Goal: Task Accomplishment & Management: Complete application form

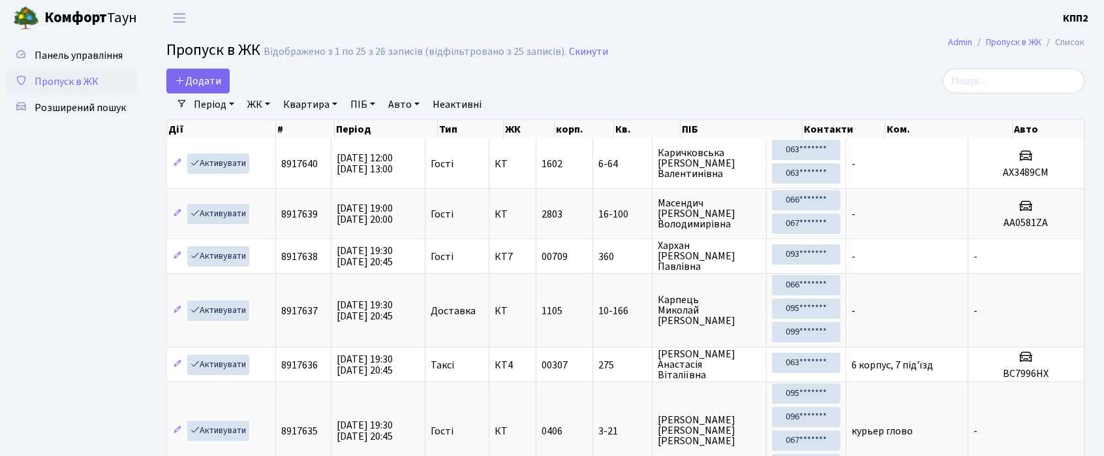
select select "25"
click at [191, 82] on span "Додати" at bounding box center [198, 81] width 46 height 14
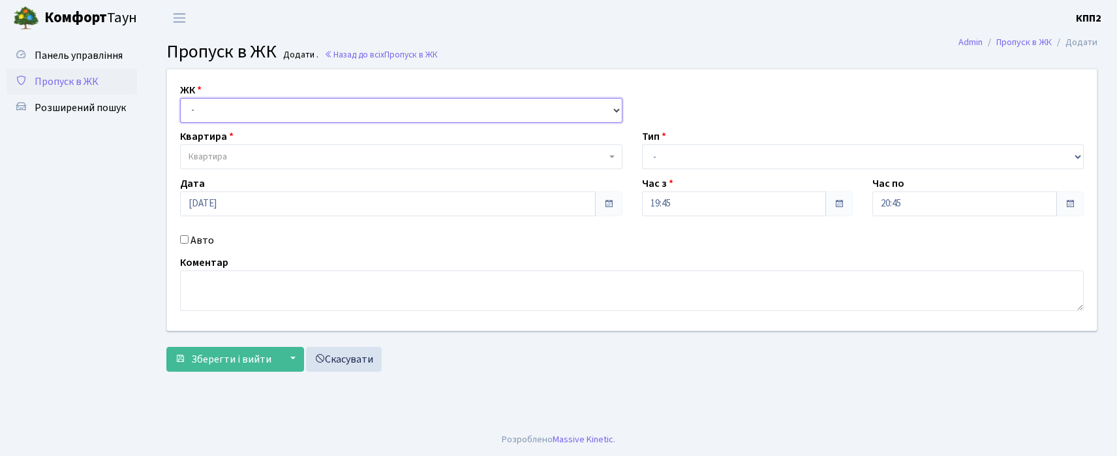
click at [210, 108] on select "- КТ, вул. Регенераторна, 4 КТ2, просп. Соборності, 17 КТ3, вул. Березнева, 16 …" at bounding box center [401, 110] width 443 height 25
select select "271"
click at [180, 98] on select "- КТ, вул. Регенераторна, 4 КТ2, просп. Соборності, 17 КТ3, вул. Березнева, 16 …" at bounding box center [401, 110] width 443 height 25
select select
type input "16-157"
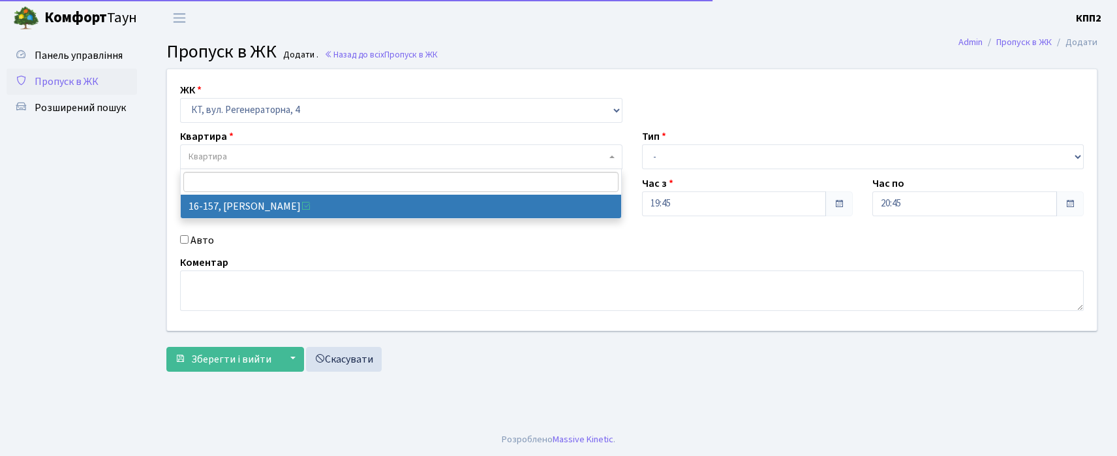
select select "8718"
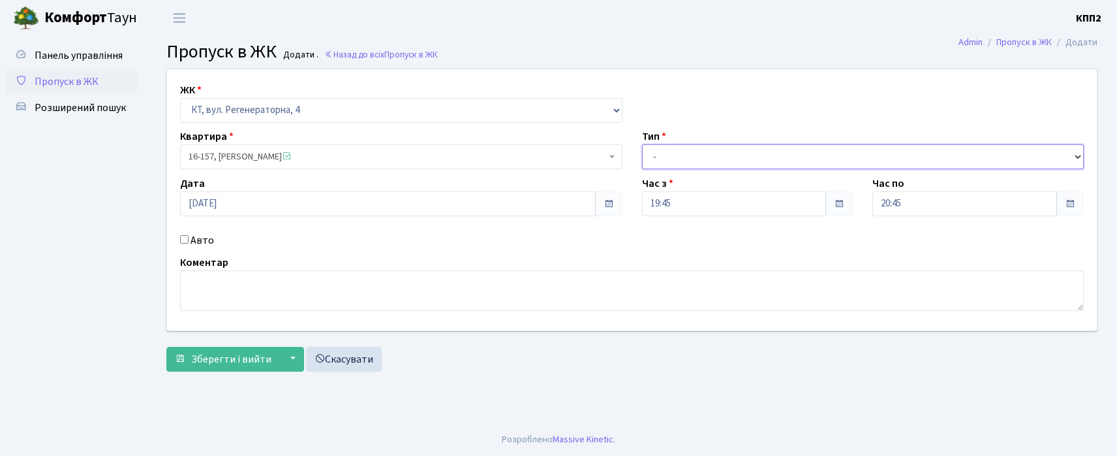
click at [674, 150] on select "- Доставка Таксі Гості Сервіс" at bounding box center [863, 156] width 443 height 25
select select "3"
click at [642, 144] on select "- Доставка Таксі Гості Сервіс" at bounding box center [863, 156] width 443 height 25
click at [189, 244] on div "Авто" at bounding box center [401, 240] width 462 height 16
click at [196, 236] on label "Авто" at bounding box center [202, 240] width 23 height 16
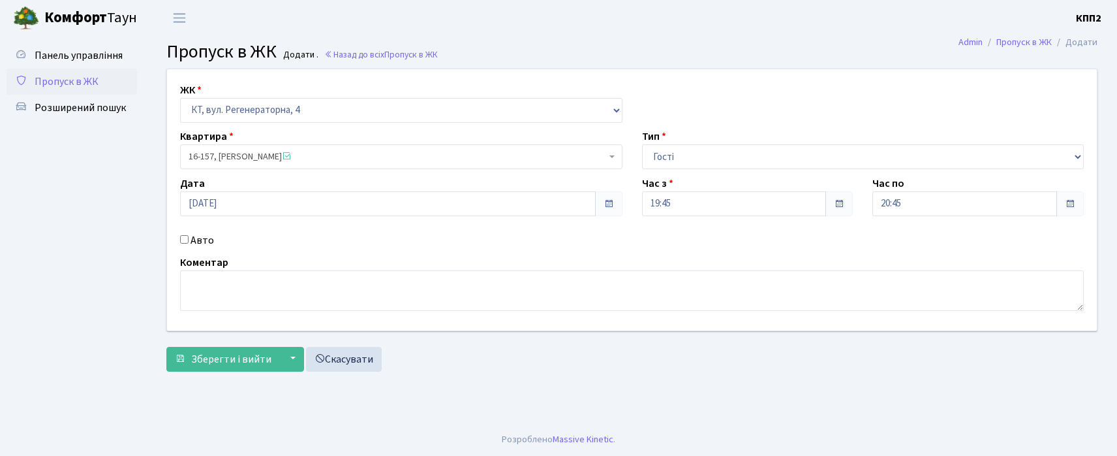
click at [189, 236] on input "Авто" at bounding box center [184, 239] width 8 height 8
checkbox input "true"
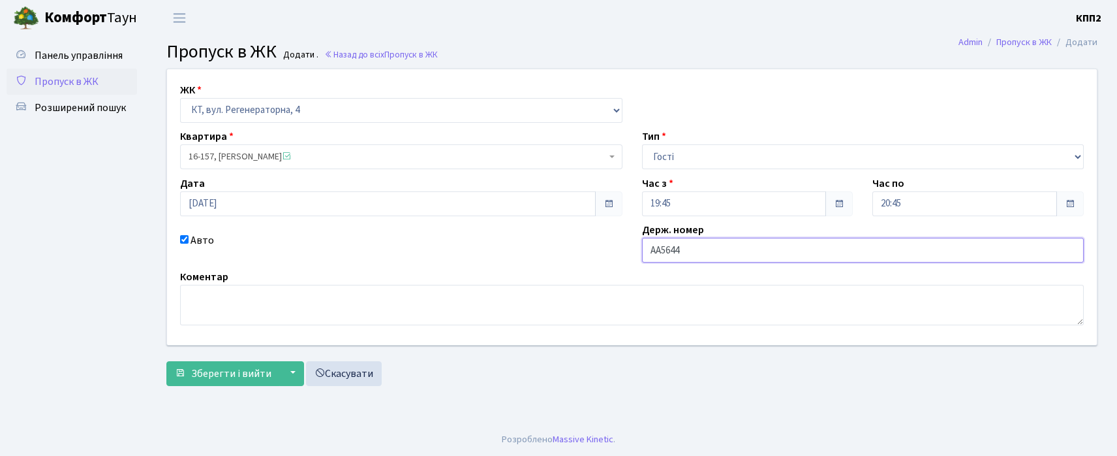
type input "АА5644ХЕ"
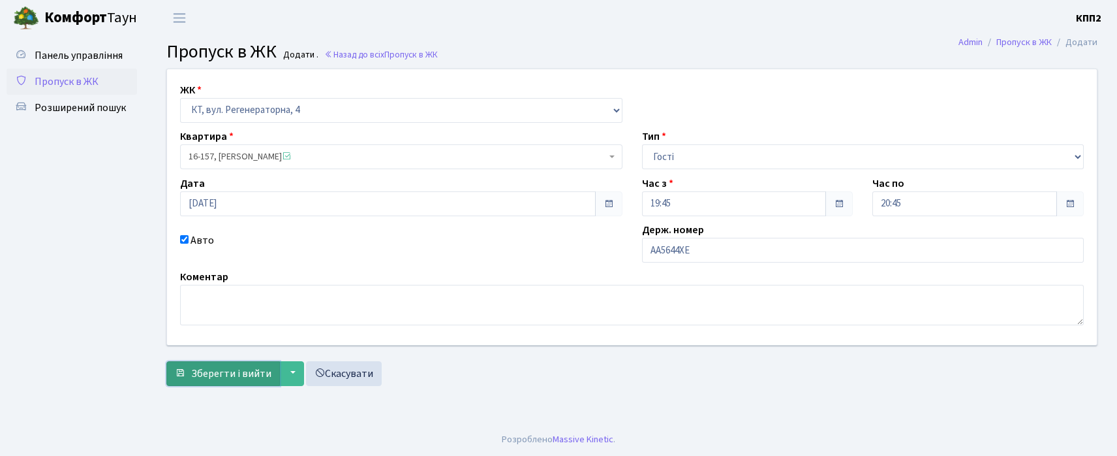
click at [227, 371] on span "Зберегти і вийти" at bounding box center [231, 373] width 80 height 14
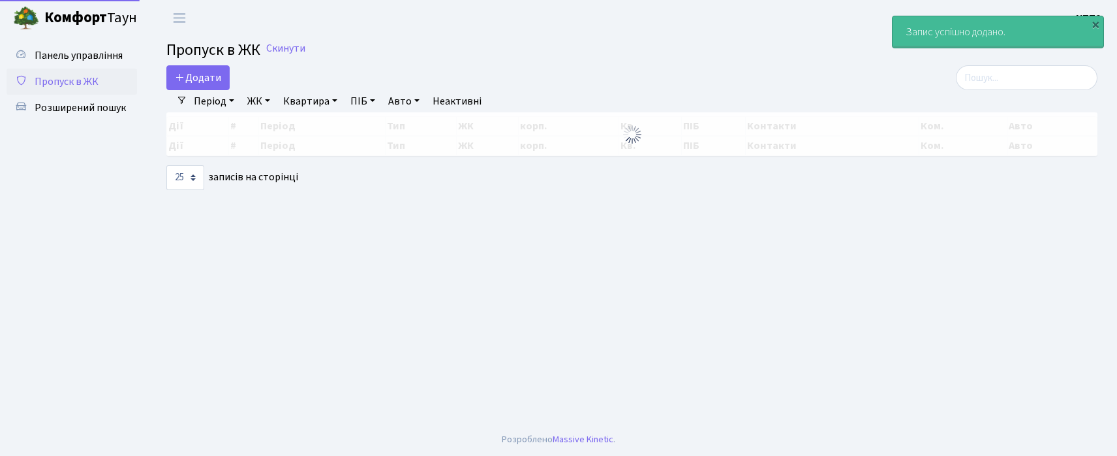
select select "25"
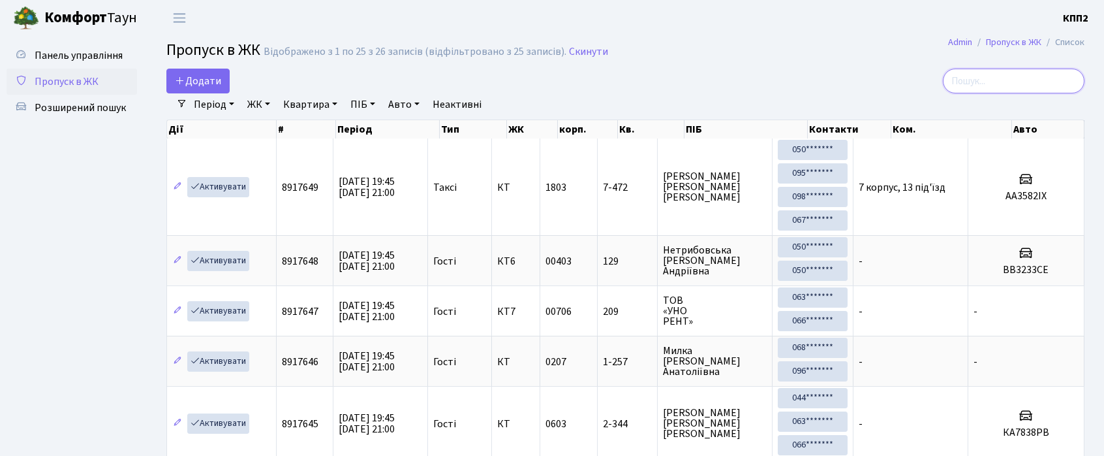
click at [1018, 90] on input "search" at bounding box center [1014, 81] width 142 height 25
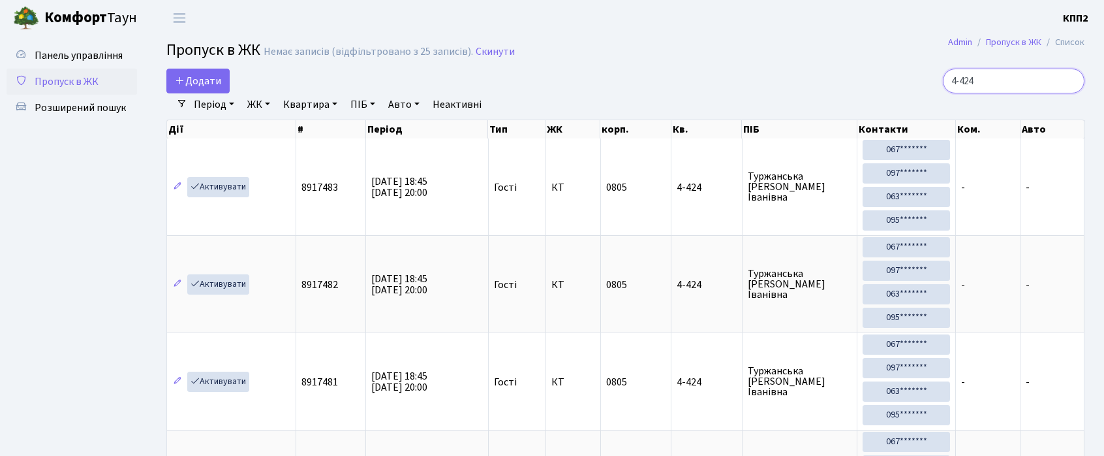
click at [1016, 89] on input "4-424" at bounding box center [1014, 81] width 142 height 25
type input "2-298"
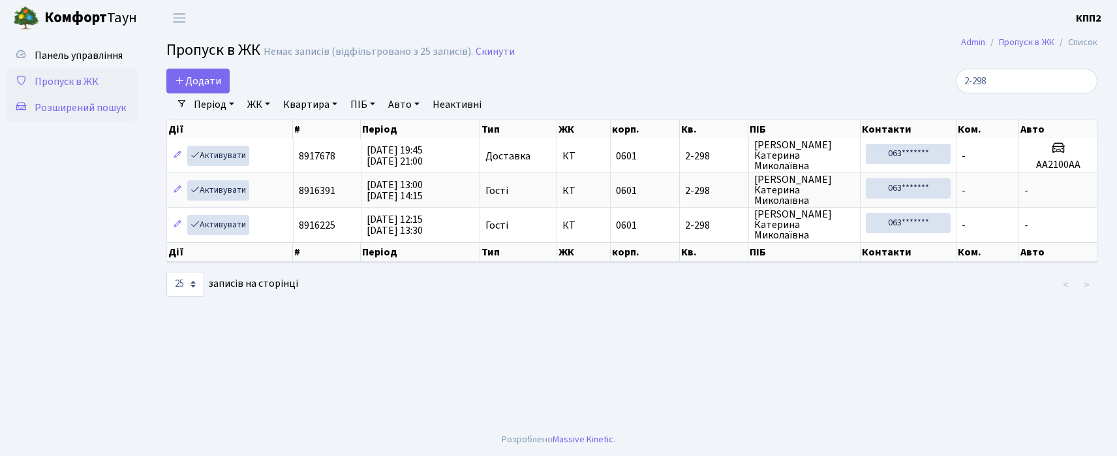
click at [113, 106] on span "Розширений пошук" at bounding box center [80, 108] width 91 height 14
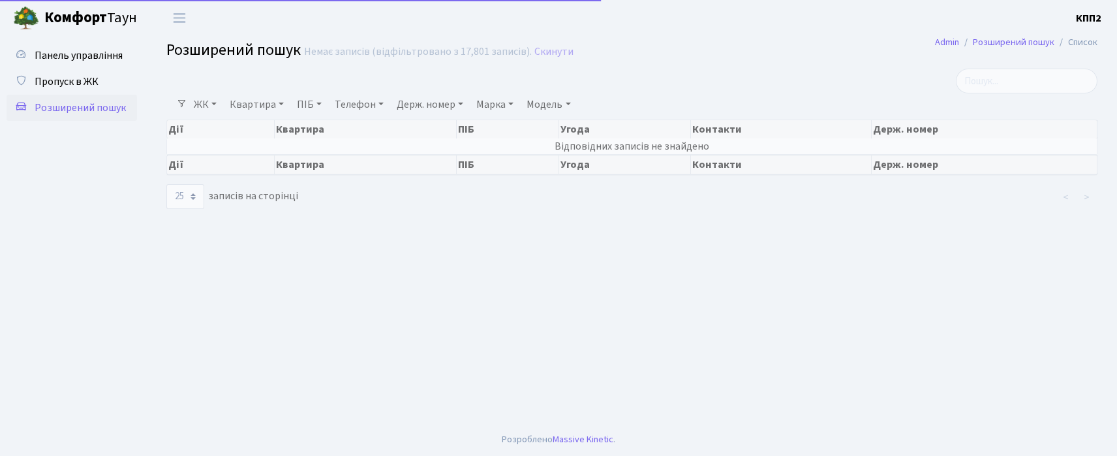
select select "25"
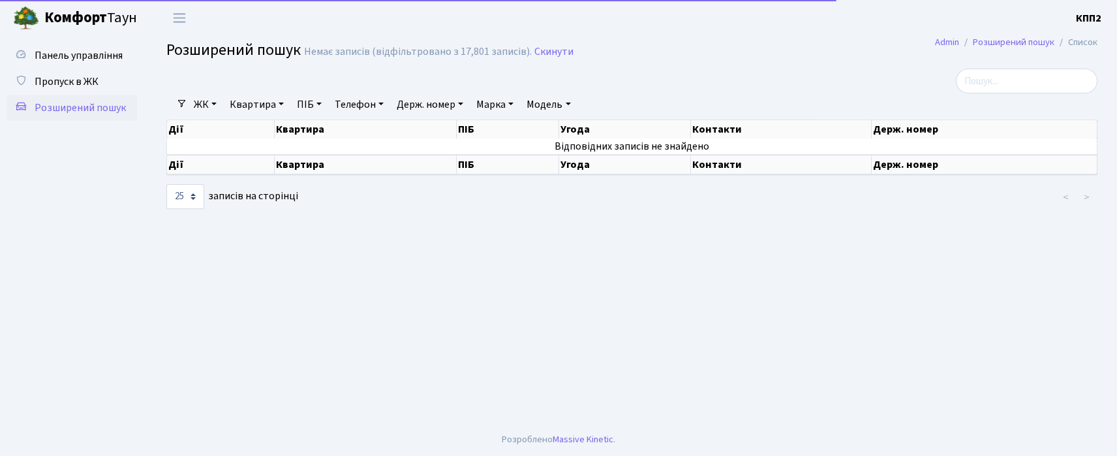
click at [228, 72] on div at bounding box center [474, 81] width 634 height 25
click at [66, 54] on span "Панель управління" at bounding box center [79, 55] width 88 height 14
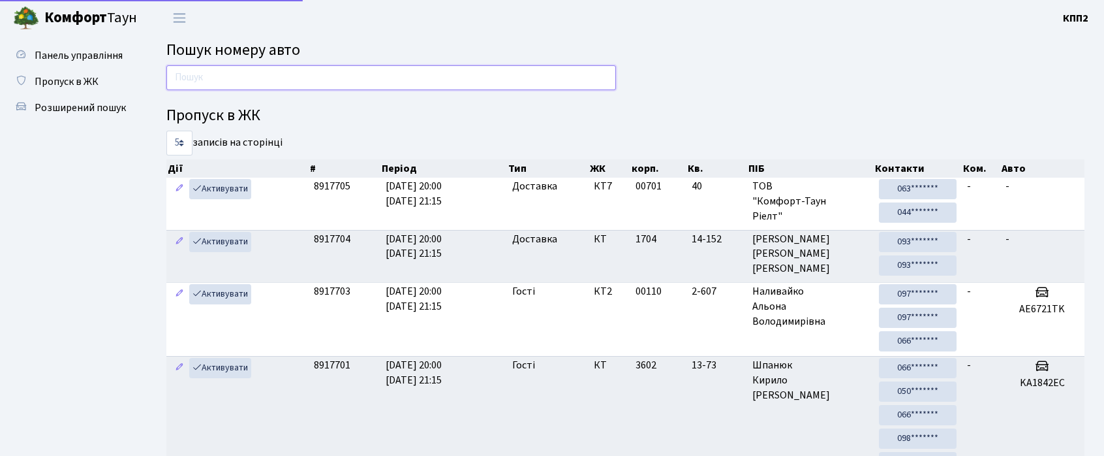
click at [210, 90] on div at bounding box center [391, 80] width 469 height 31
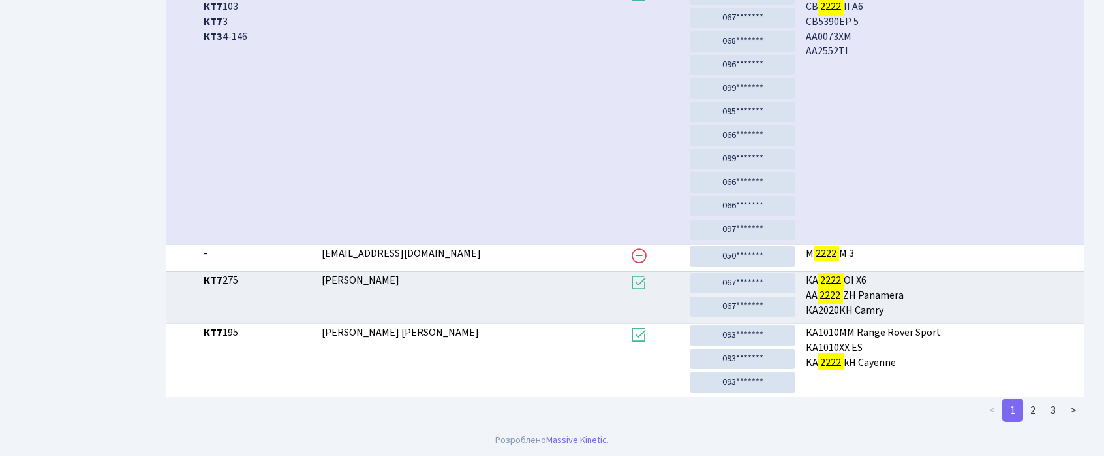
scroll to position [448, 0]
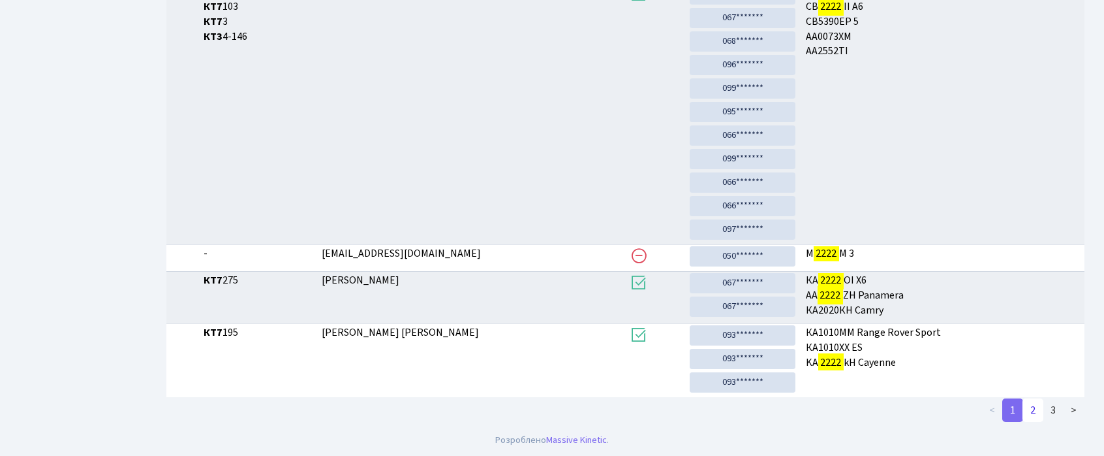
type input "2222"
click at [1026, 406] on link "2" at bounding box center [1033, 409] width 21 height 23
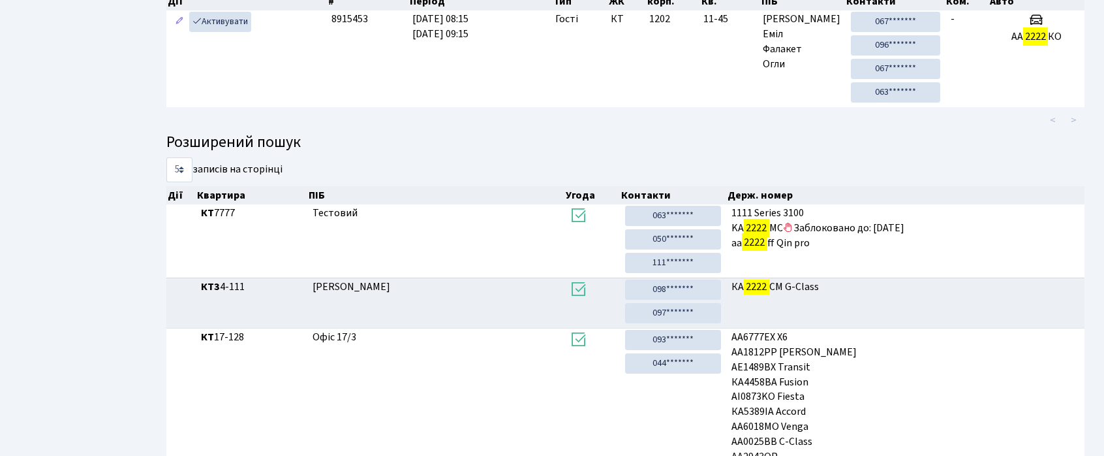
scroll to position [0, 0]
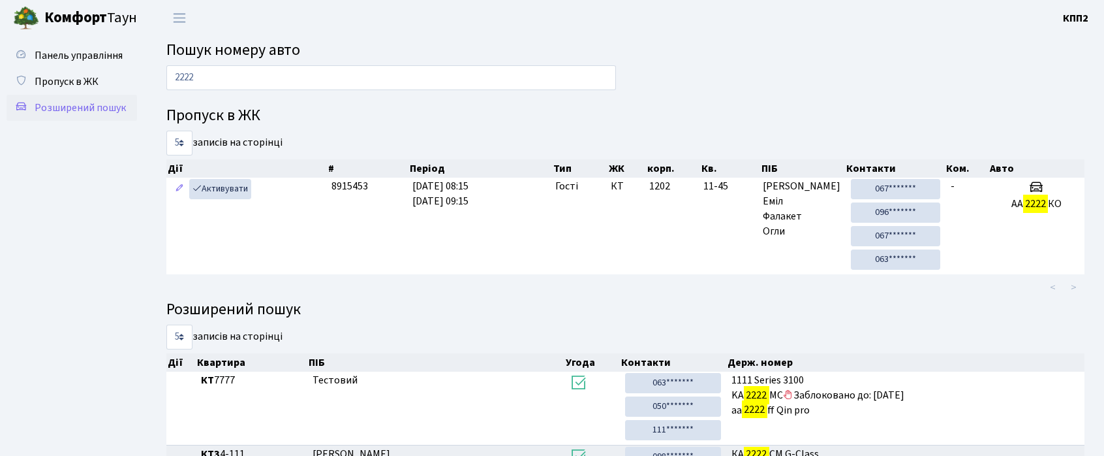
click at [70, 106] on span "Розширений пошук" at bounding box center [80, 108] width 91 height 14
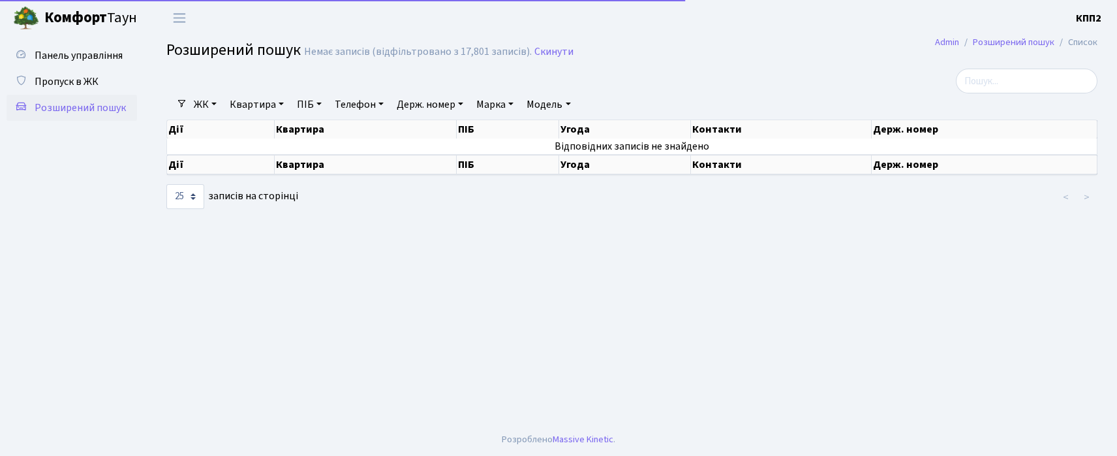
select select "25"
click at [215, 110] on link "ЖК" at bounding box center [205, 104] width 33 height 22
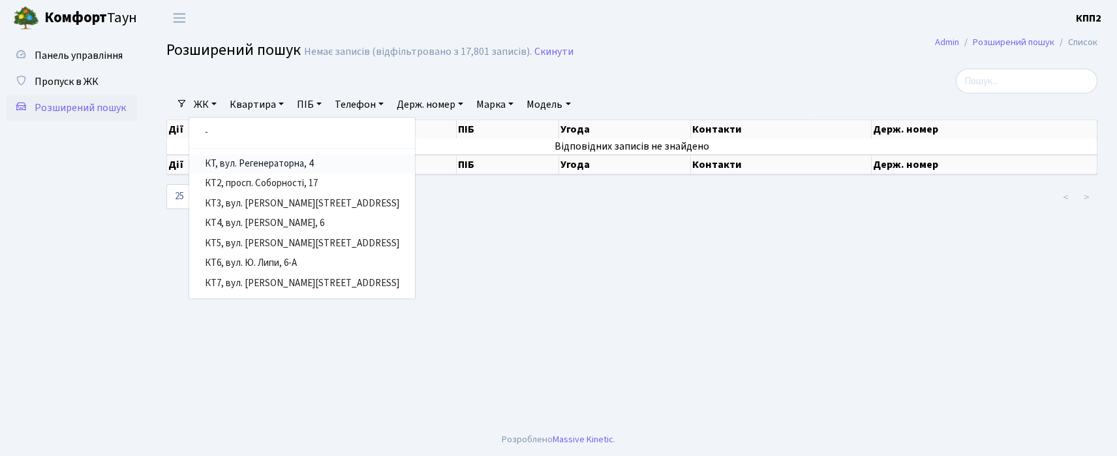
click at [220, 159] on link "КТ, вул. Регенераторна, 4" at bounding box center [302, 164] width 226 height 20
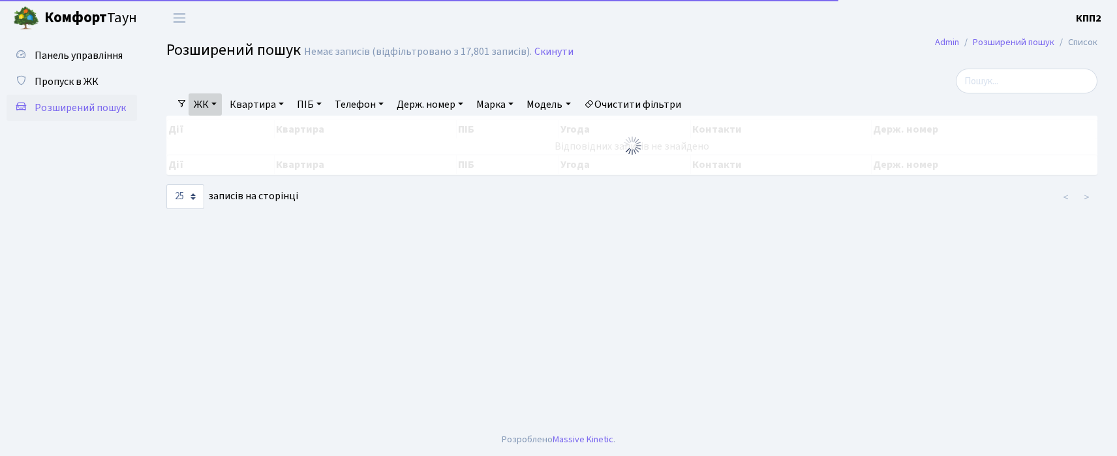
click at [258, 113] on link "Квартира" at bounding box center [257, 104] width 65 height 22
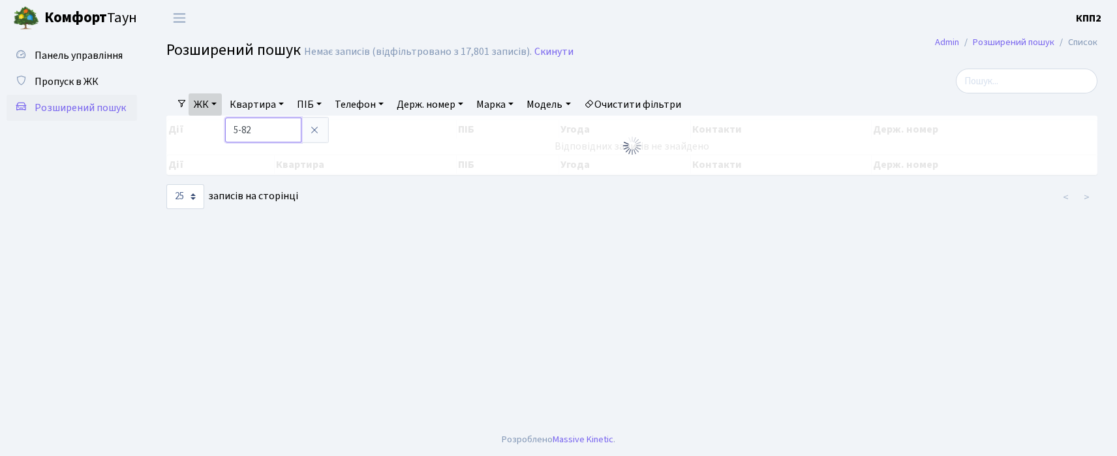
type input "5-82"
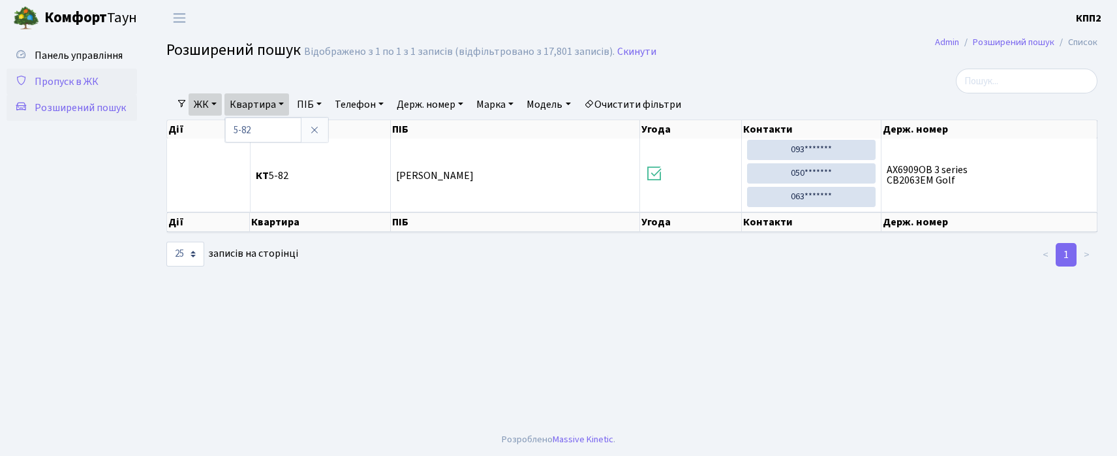
click at [69, 87] on span "Пропуск в ЖК" at bounding box center [67, 81] width 64 height 14
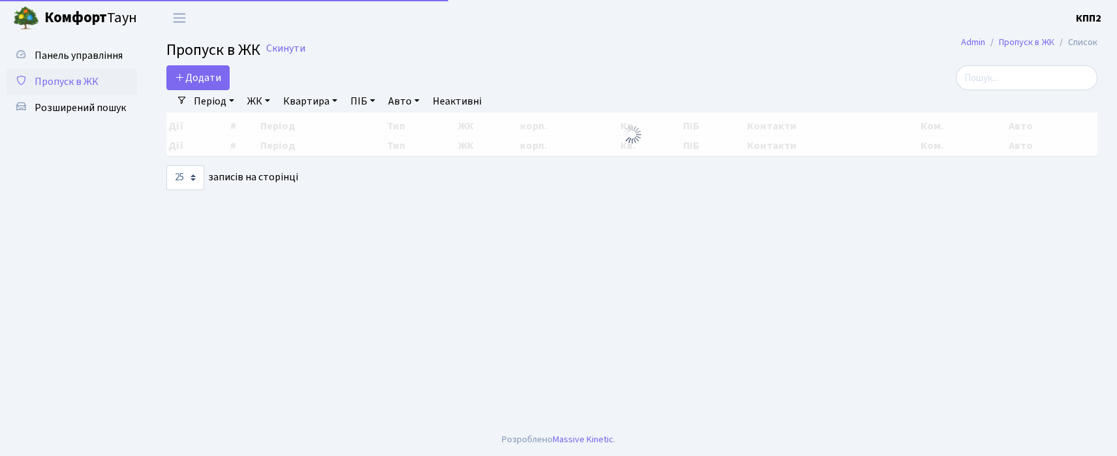
select select "25"
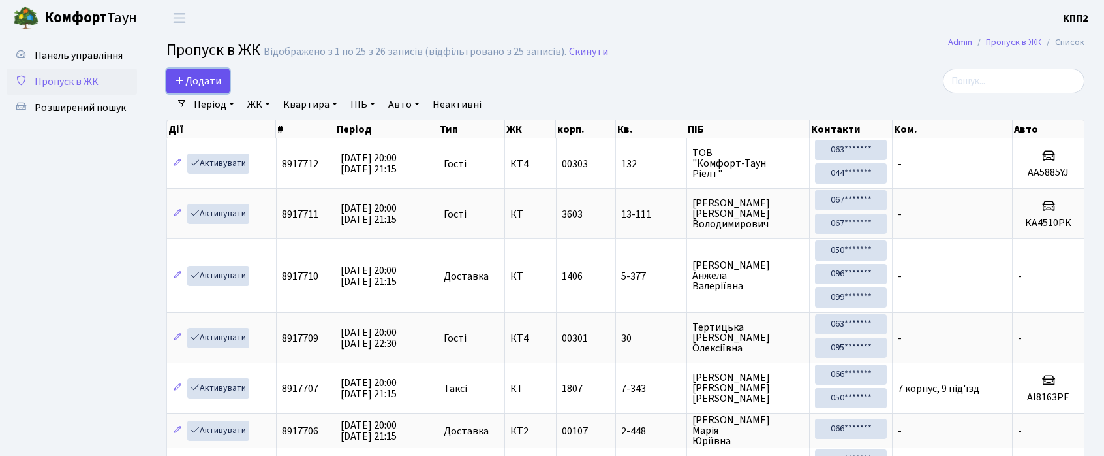
click at [206, 74] on span "Додати" at bounding box center [198, 81] width 46 height 14
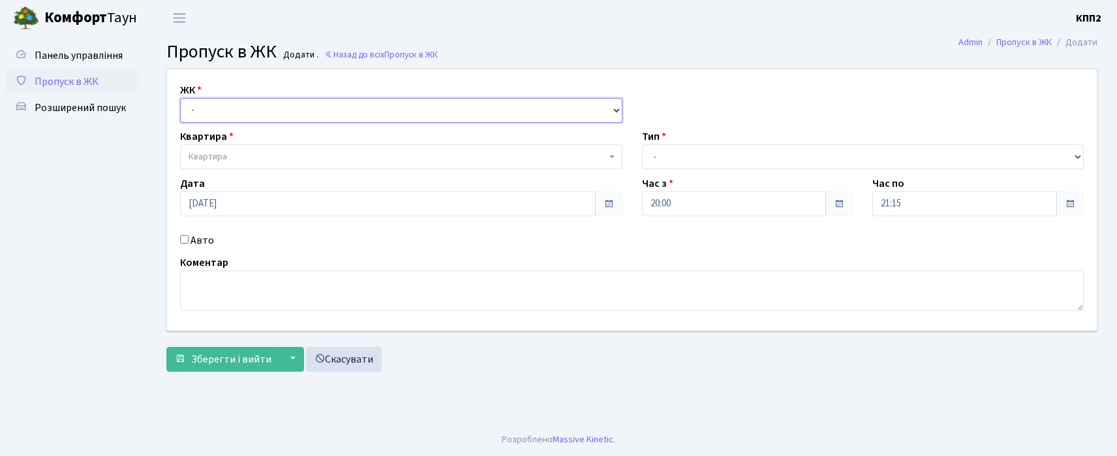
drag, startPoint x: 243, startPoint y: 106, endPoint x: 245, endPoint y: 128, distance: 22.3
click at [245, 128] on div "ЖК - КТ, вул. Регенераторна, 4 КТ2, просп. Соборності, 17 КТ3, вул. Березнева, …" at bounding box center [632, 199] width 950 height 261
select select "271"
click at [180, 98] on select "- КТ, вул. Регенераторна, 4 КТ2, просп. Соборності, 17 КТ3, вул. Березнева, 16 …" at bounding box center [401, 110] width 443 height 25
select select
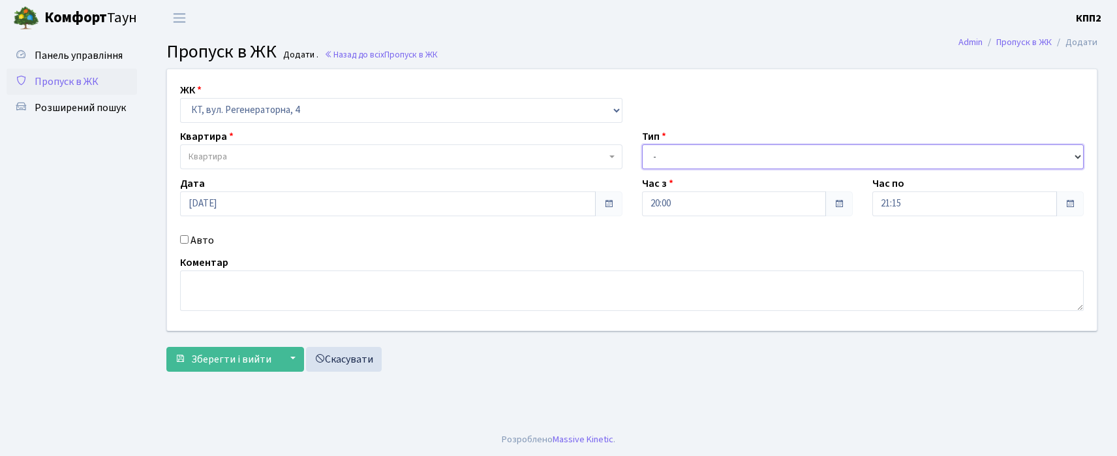
click at [656, 161] on select "- Доставка Таксі Гості Сервіс" at bounding box center [863, 156] width 443 height 25
select select "2"
click at [642, 144] on select "- Доставка Таксі Гості Сервіс" at bounding box center [863, 156] width 443 height 25
click at [321, 160] on span "Квартира" at bounding box center [398, 156] width 418 height 13
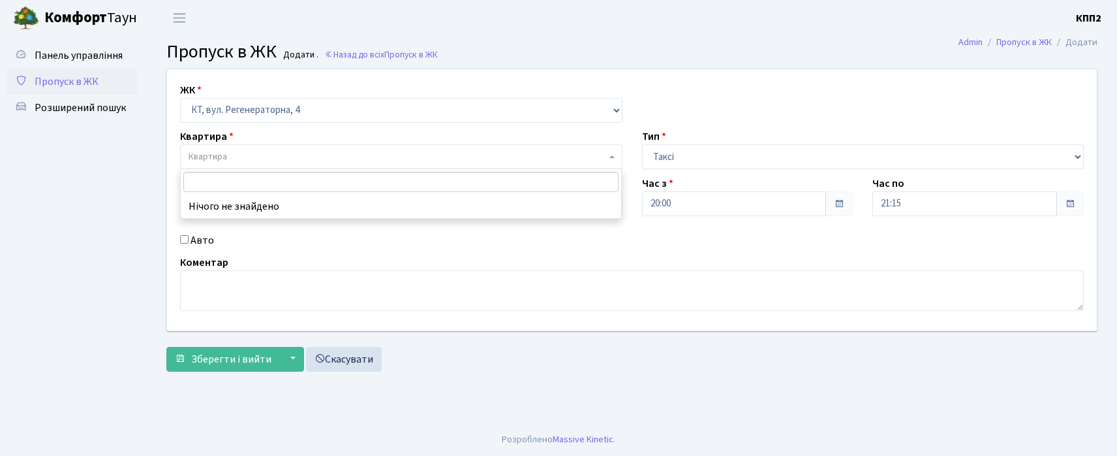
click at [188, 240] on input "Авто" at bounding box center [184, 239] width 8 height 8
checkbox input "true"
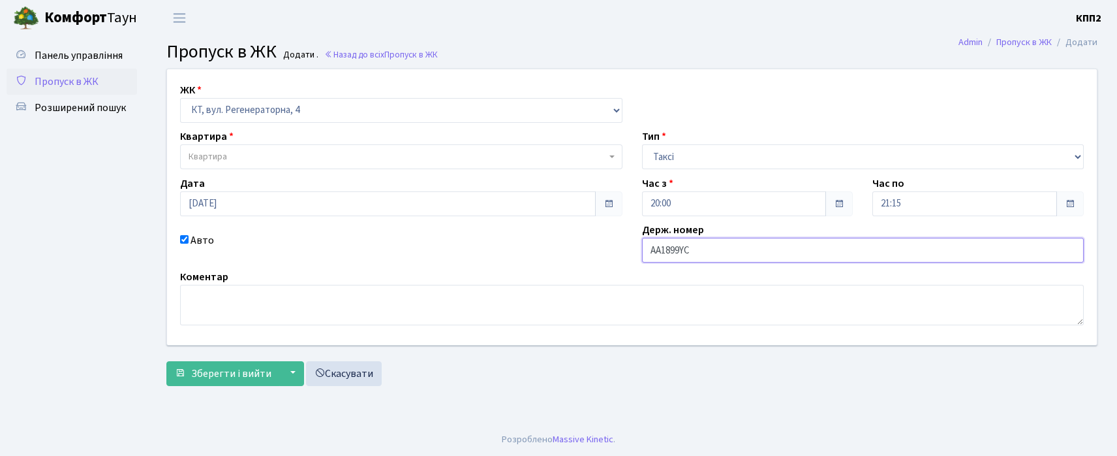
type input "АА1899YС"
click at [340, 160] on span "Квартира" at bounding box center [398, 156] width 418 height 13
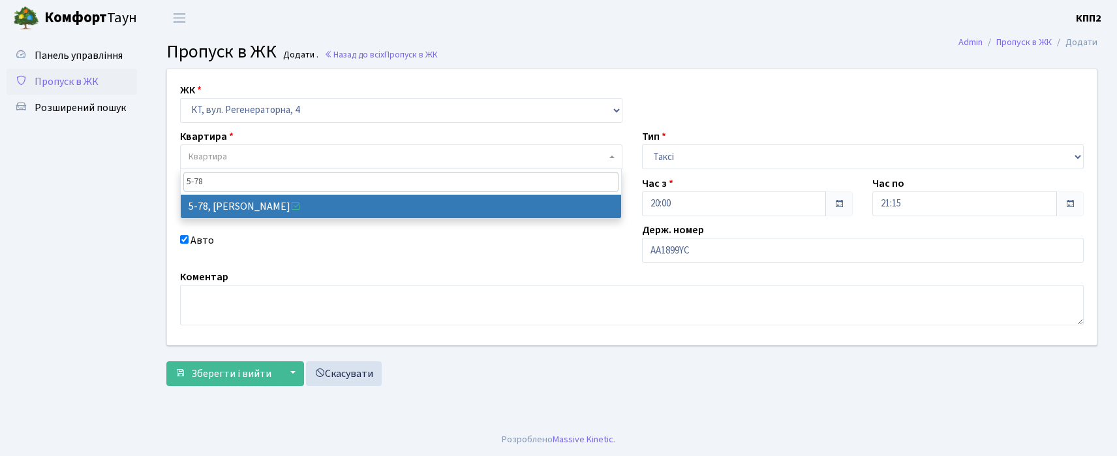
type input "5-78"
select select "2488"
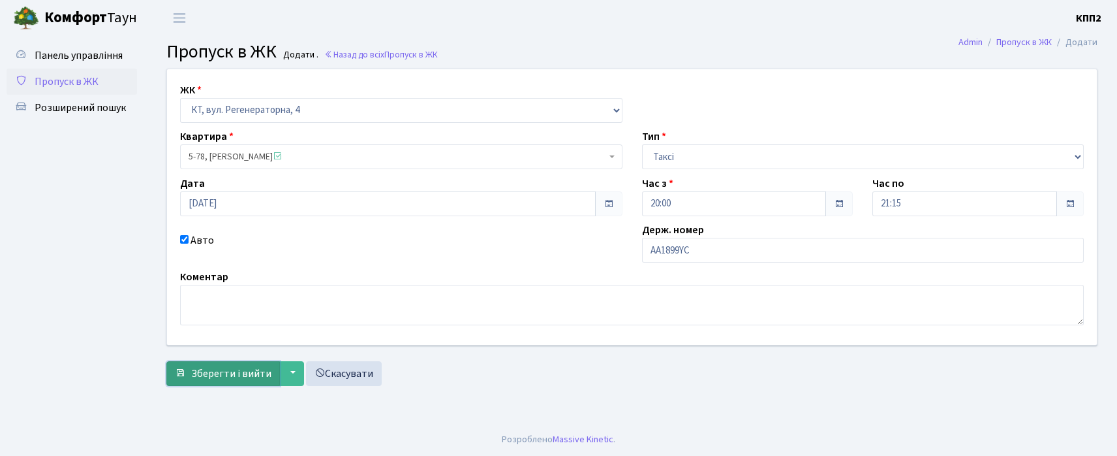
click at [204, 366] on span "Зберегти і вийти" at bounding box center [231, 373] width 80 height 14
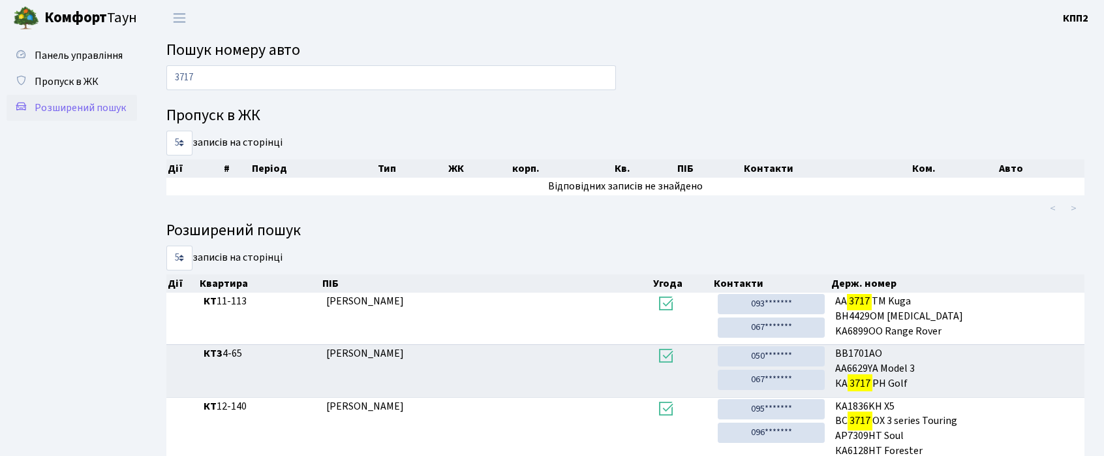
click at [61, 118] on link "Розширений пошук" at bounding box center [72, 108] width 131 height 26
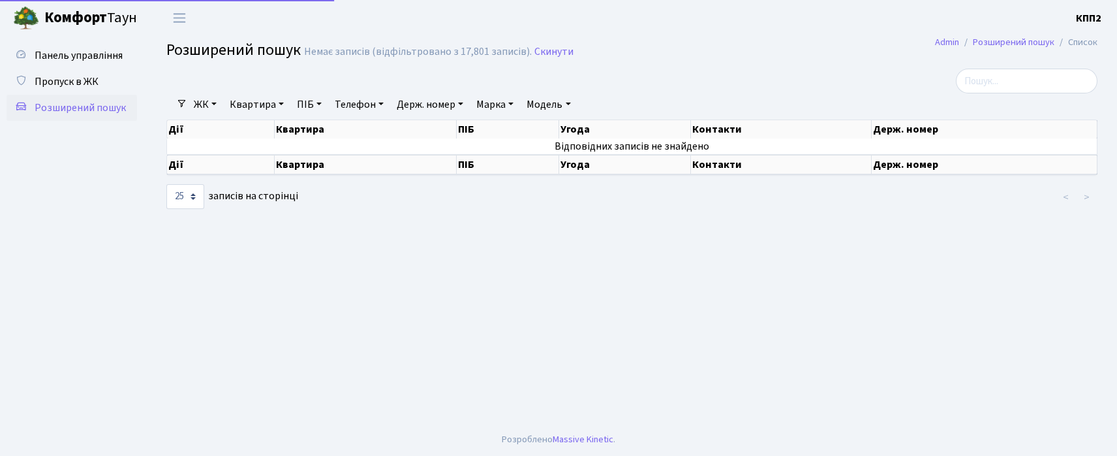
select select "25"
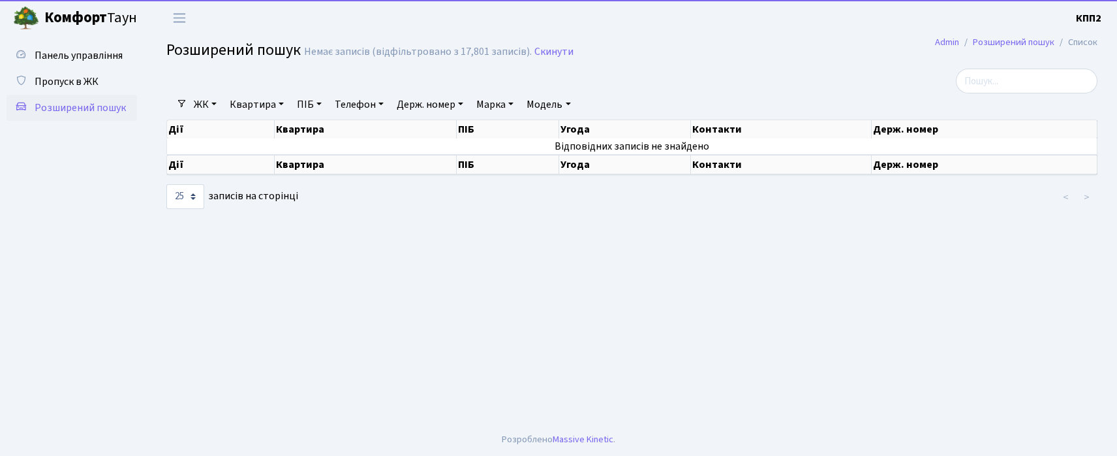
click at [192, 104] on link "ЖК" at bounding box center [205, 104] width 33 height 22
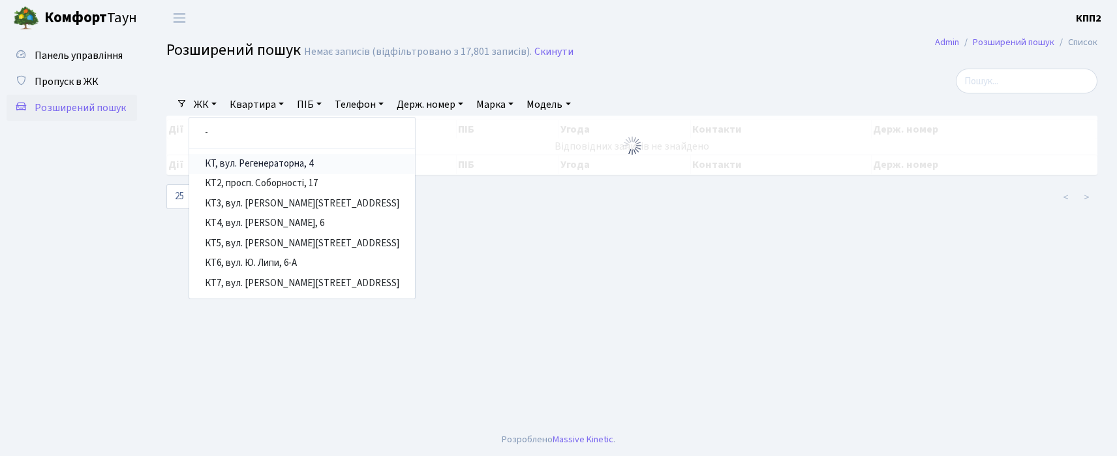
click at [219, 159] on link "КТ, вул. Регенераторна, 4" at bounding box center [302, 164] width 226 height 20
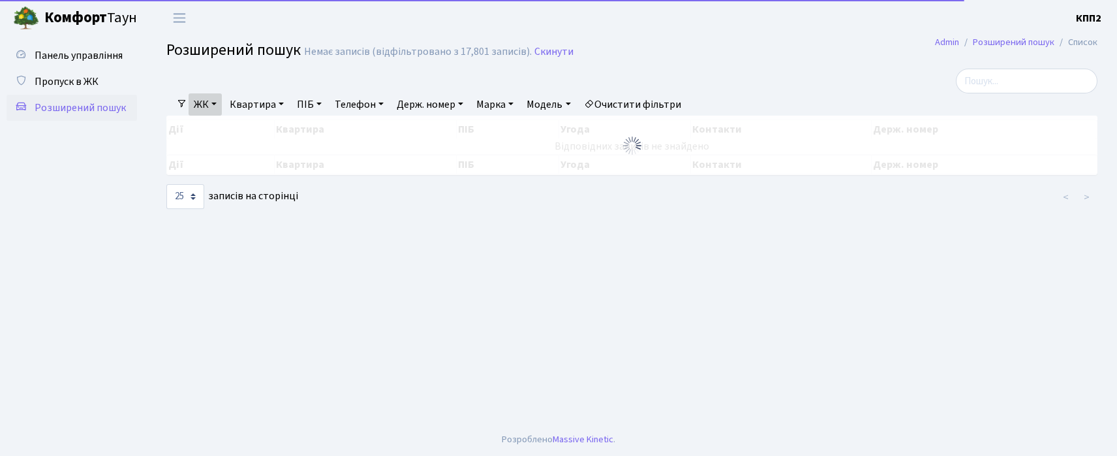
click at [249, 105] on link "Квартира" at bounding box center [257, 104] width 65 height 22
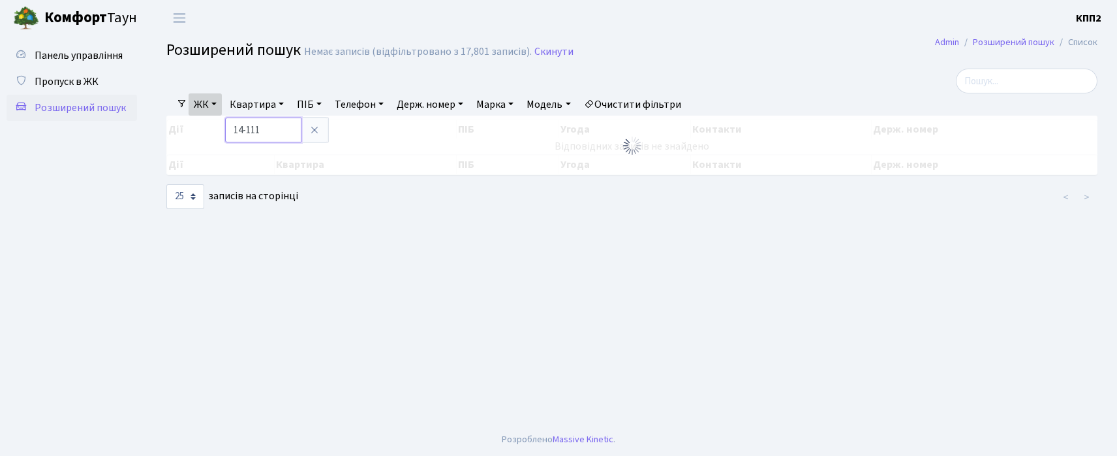
type input "14-111"
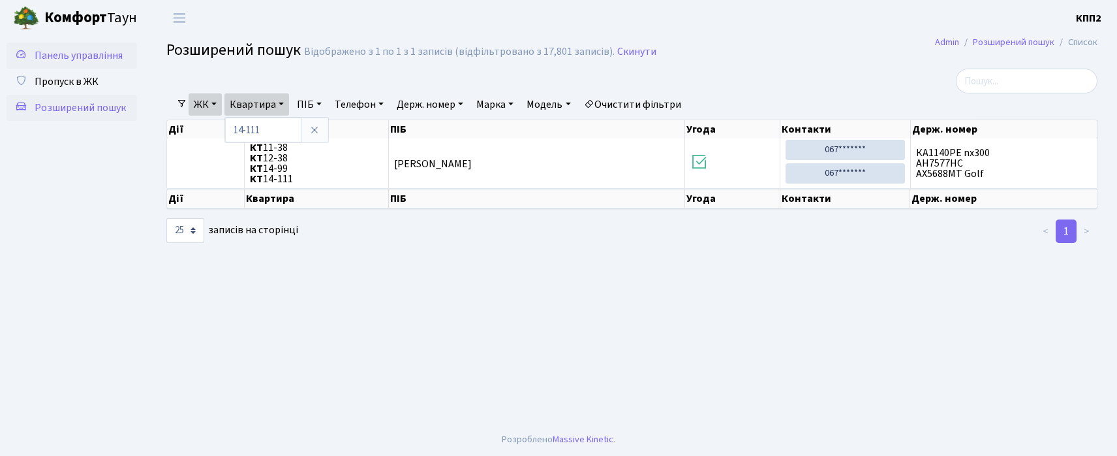
click at [63, 57] on span "Панель управління" at bounding box center [79, 55] width 88 height 14
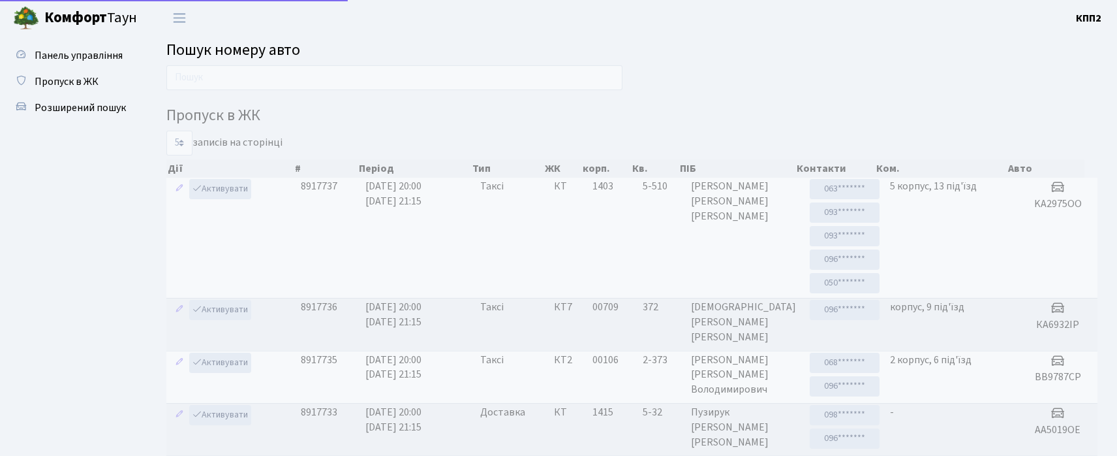
click at [238, 69] on input "text" at bounding box center [394, 77] width 456 height 25
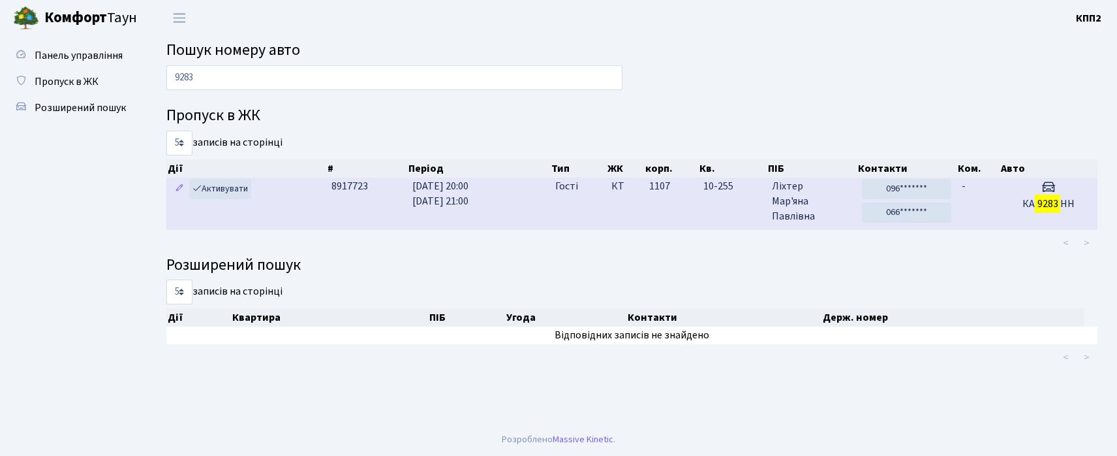
type input "9283"
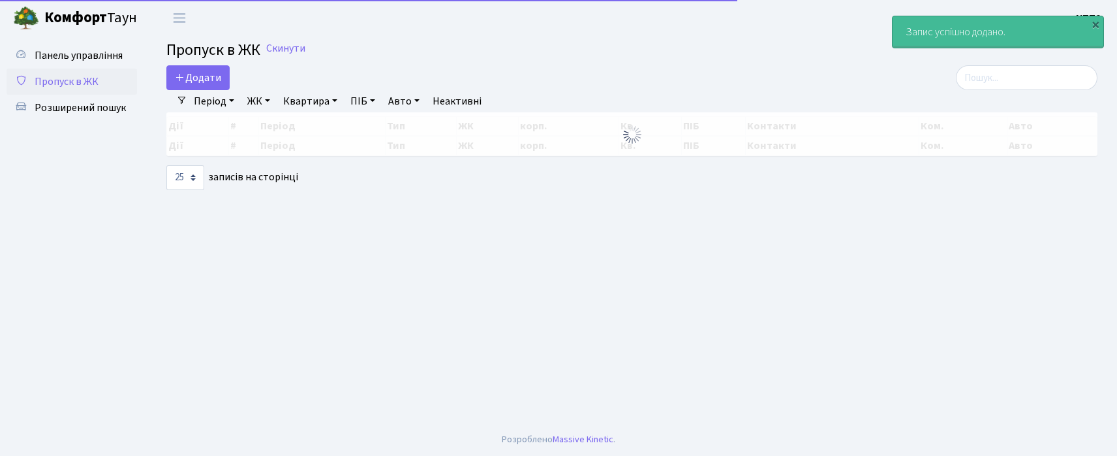
select select "25"
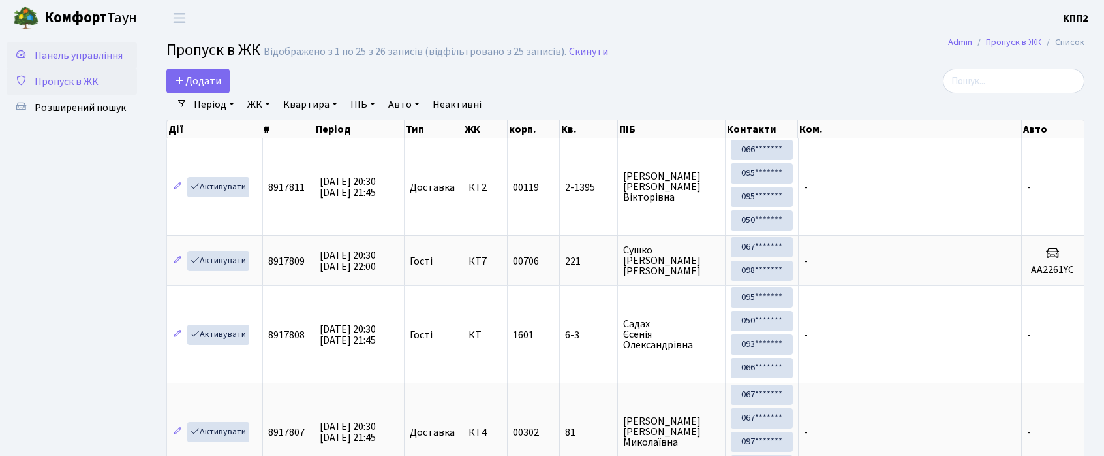
click at [111, 65] on link "Панель управління" at bounding box center [72, 55] width 131 height 26
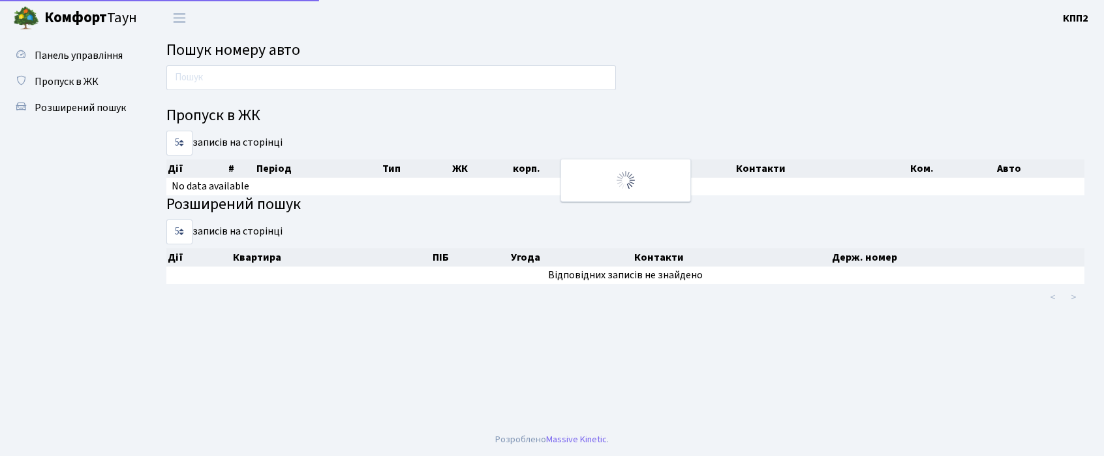
click at [204, 87] on input "text" at bounding box center [391, 77] width 450 height 25
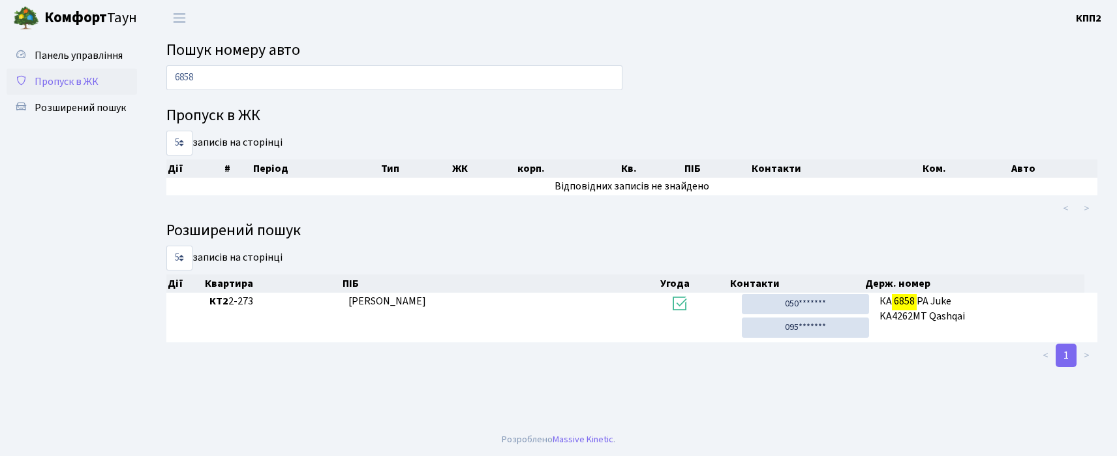
type input "6858"
click at [54, 80] on span "Пропуск в ЖК" at bounding box center [67, 81] width 64 height 14
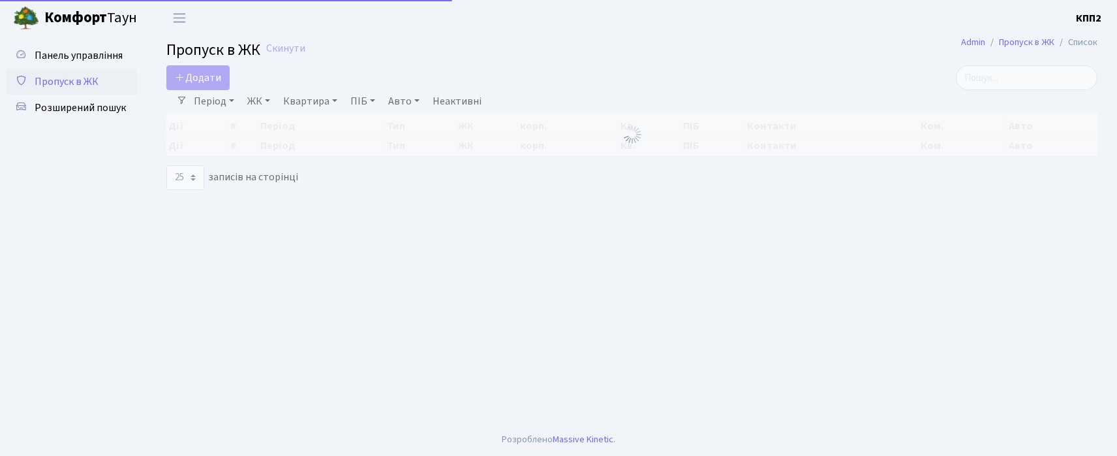
select select "25"
click at [208, 77] on span "Додати" at bounding box center [198, 77] width 46 height 14
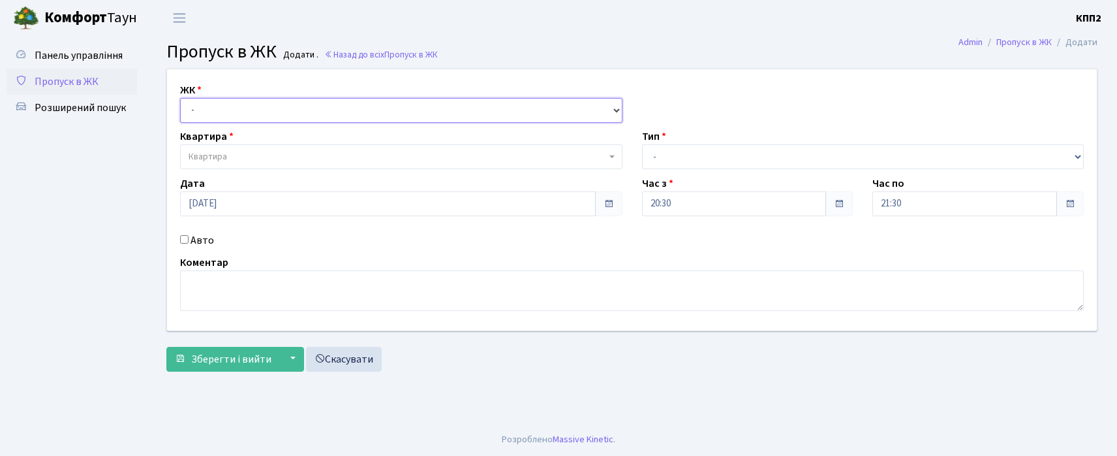
click at [217, 101] on select "- КТ, вул. Регенераторна, 4 КТ2, просп. [STREET_ADDRESS] [STREET_ADDRESS] [PERS…" at bounding box center [401, 110] width 443 height 25
select select "271"
click at [180, 98] on select "- КТ, вул. Регенераторна, 4 КТ2, просп. [STREET_ADDRESS] [STREET_ADDRESS] [PERS…" at bounding box center [401, 110] width 443 height 25
select select
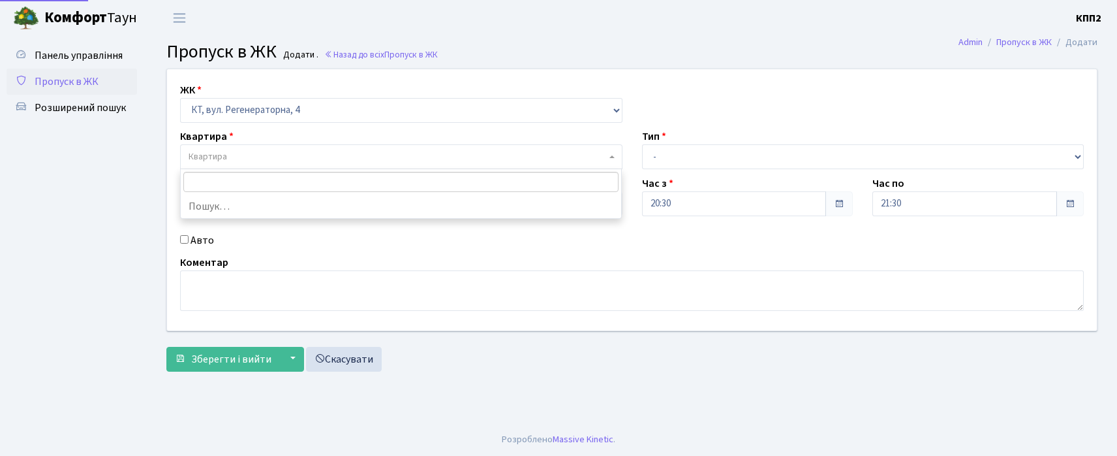
click at [243, 150] on span "Квартира" at bounding box center [398, 156] width 418 height 13
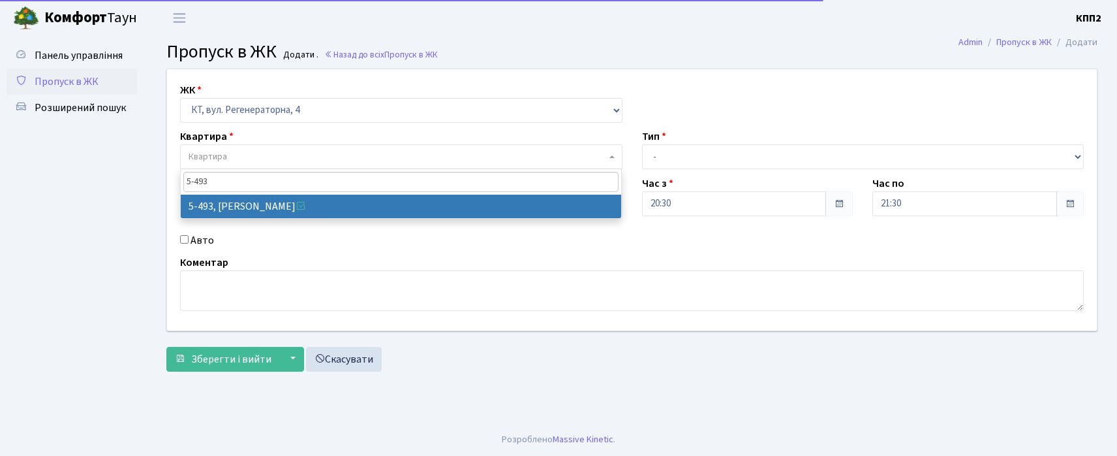
type input "5-493"
select select "2021"
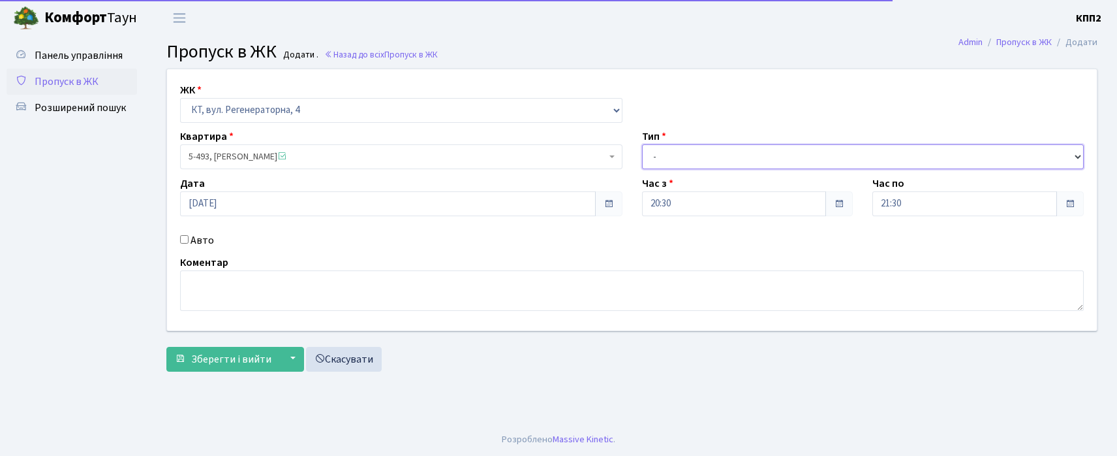
click at [696, 157] on select "- Доставка Таксі Гості Сервіс" at bounding box center [863, 156] width 443 height 25
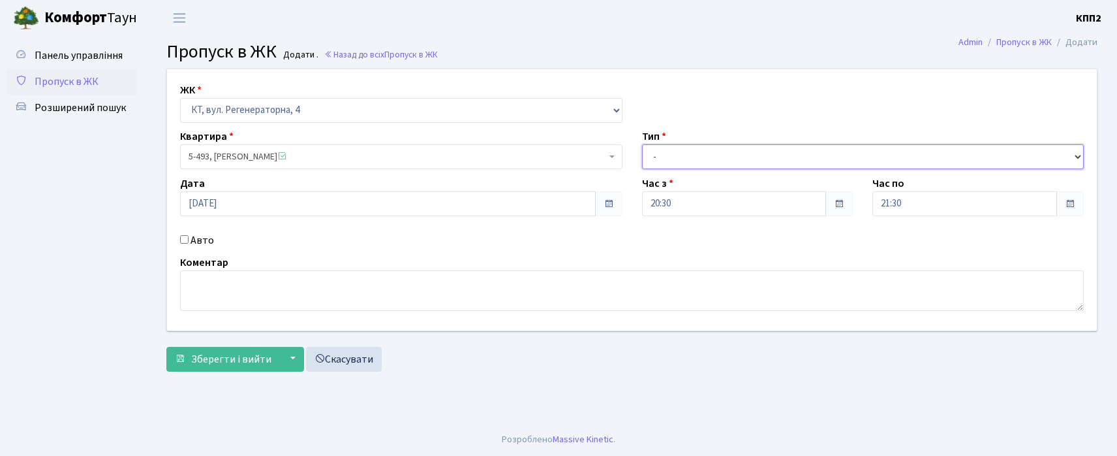
select select "3"
click at [642, 144] on select "- Доставка Таксі Гості Сервіс" at bounding box center [863, 156] width 443 height 25
click at [186, 238] on input "Авто" at bounding box center [184, 239] width 8 height 8
checkbox input "true"
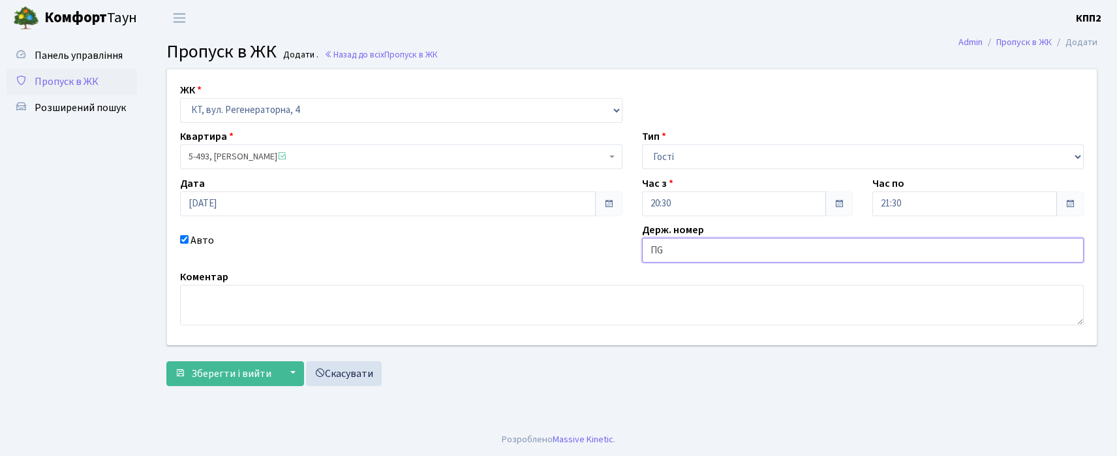
type input "П"
type input "KHS886"
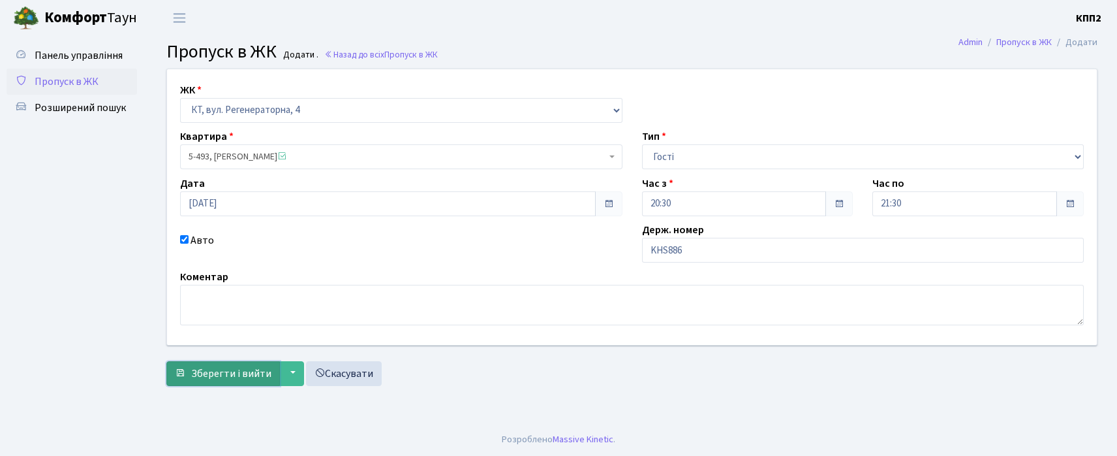
click at [222, 366] on span "Зберегти і вийти" at bounding box center [231, 373] width 80 height 14
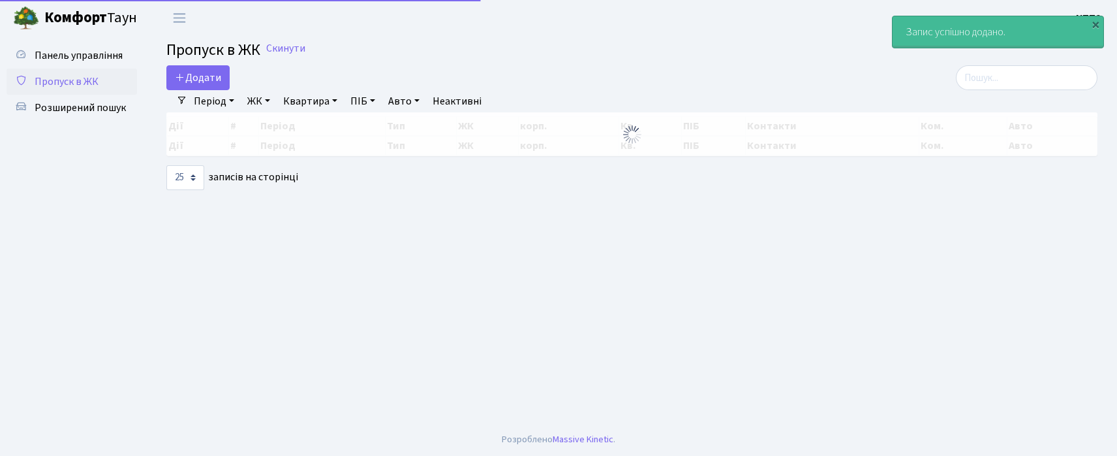
select select "25"
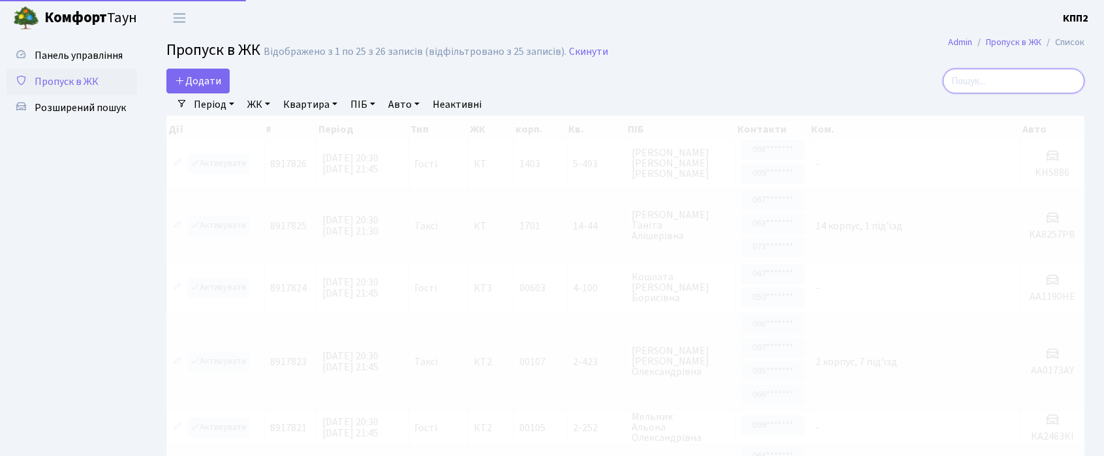
click at [1042, 76] on input "search" at bounding box center [1014, 81] width 142 height 25
type input "П"
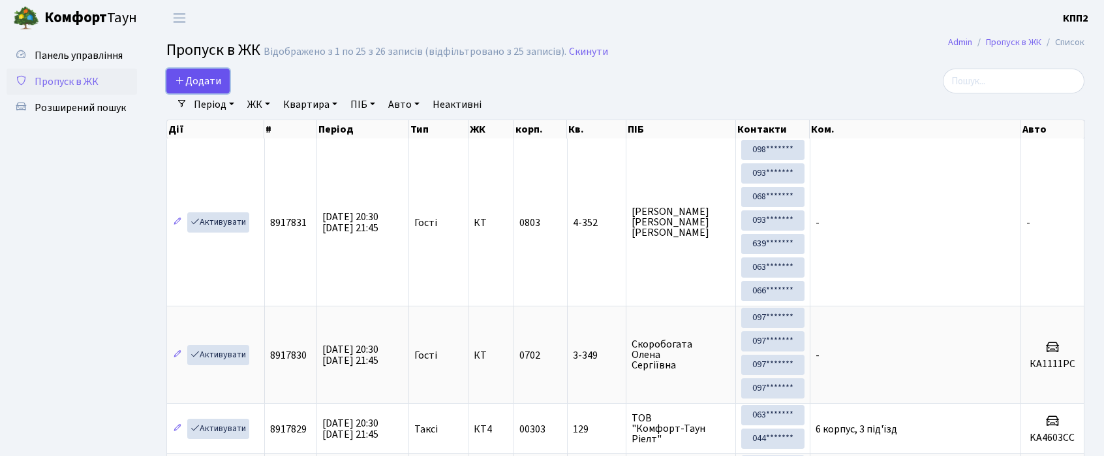
click at [176, 82] on icon at bounding box center [180, 80] width 10 height 10
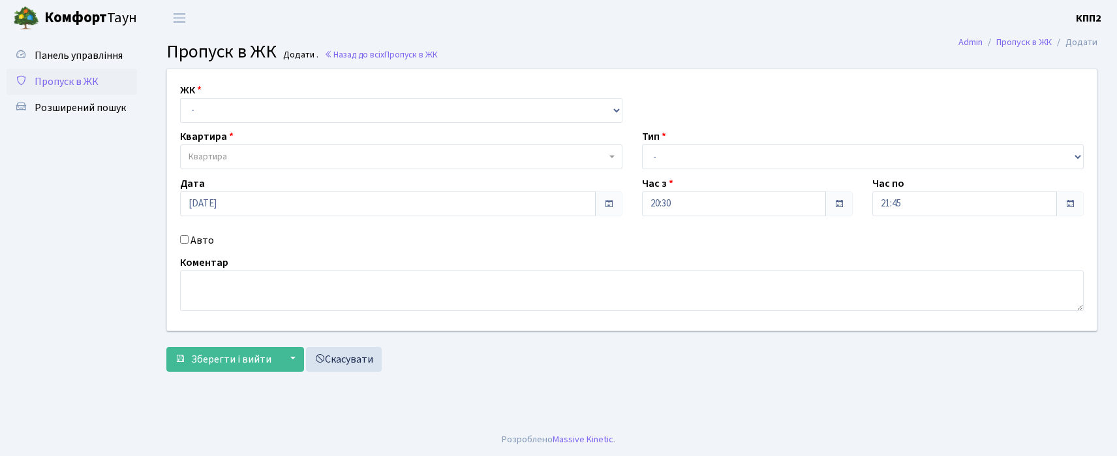
click at [235, 123] on div "ЖК - КТ, вул. Регенераторна, 4 КТ2, просп. [STREET_ADDRESS] [STREET_ADDRESS] [P…" at bounding box center [632, 199] width 950 height 261
click at [236, 121] on select "- КТ, вул. Регенераторна, 4 КТ2, просп. [STREET_ADDRESS] [STREET_ADDRESS] [PERS…" at bounding box center [401, 110] width 443 height 25
select select "302"
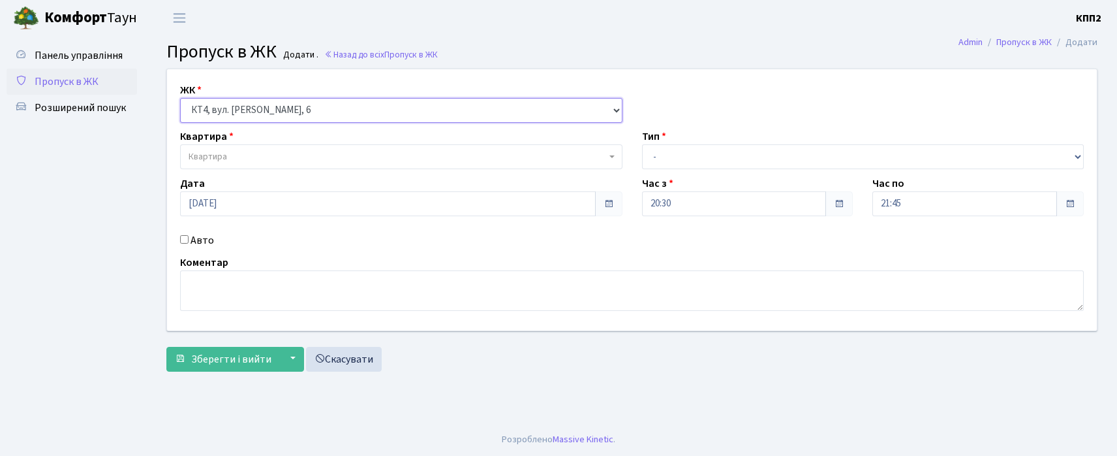
click at [180, 98] on select "- КТ, вул. Регенераторна, 4 КТ2, просп. [STREET_ADDRESS] [STREET_ADDRESS] [PERS…" at bounding box center [401, 110] width 443 height 25
select select
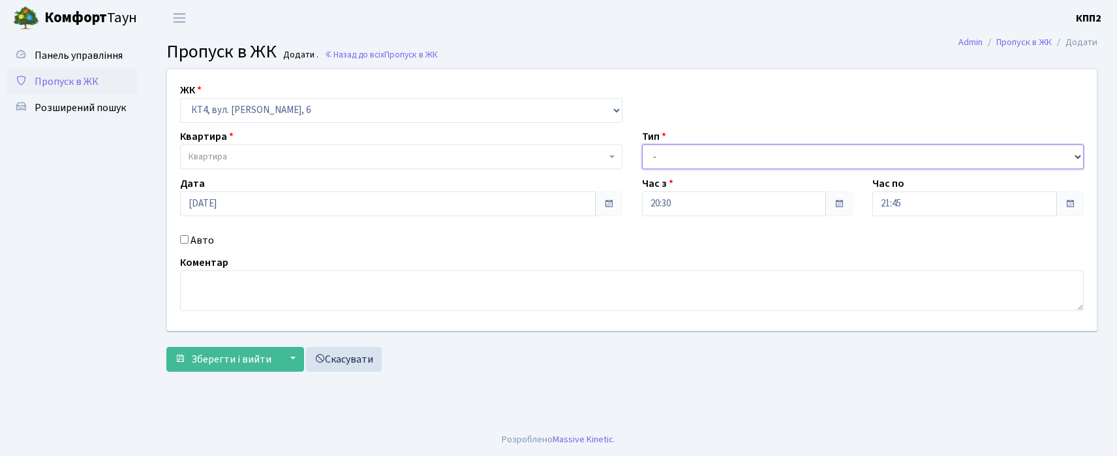
drag, startPoint x: 732, startPoint y: 158, endPoint x: 726, endPoint y: 168, distance: 11.4
click at [727, 166] on select "- Доставка Таксі Гості Сервіс" at bounding box center [863, 156] width 443 height 25
click at [642, 144] on select "- Доставка Таксі Гості Сервіс" at bounding box center [863, 156] width 443 height 25
click at [703, 184] on div "Час з 20:30" at bounding box center [747, 196] width 231 height 40
click at [698, 163] on select "- Доставка Таксі Гості Сервіс" at bounding box center [863, 156] width 443 height 25
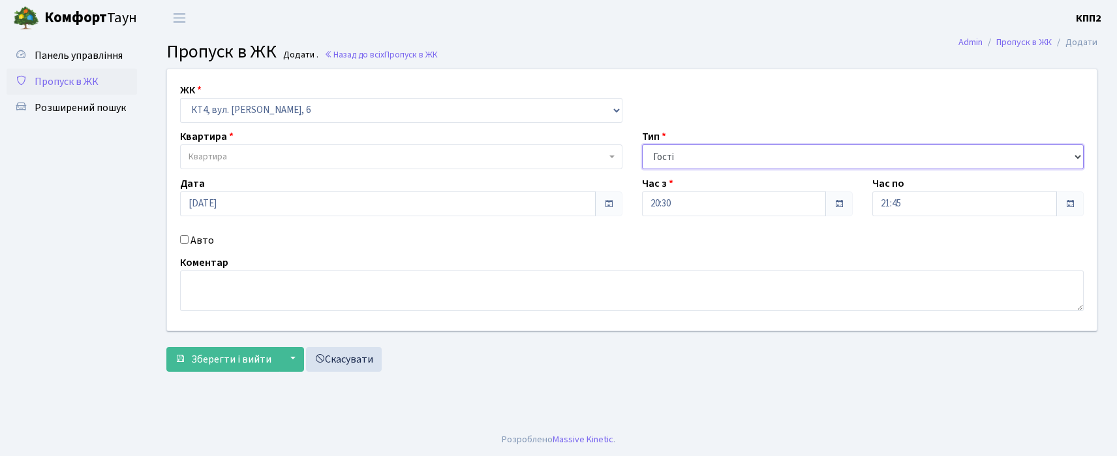
click at [642, 144] on select "- Доставка Таксі Гості Сервіс" at bounding box center [863, 156] width 443 height 25
drag, startPoint x: 783, startPoint y: 149, endPoint x: 770, endPoint y: 168, distance: 23.5
click at [774, 165] on select "- Доставка Таксі Гості Сервіс" at bounding box center [863, 156] width 443 height 25
select select "2"
click at [642, 144] on select "- Доставка Таксі Гості Сервіс" at bounding box center [863, 156] width 443 height 25
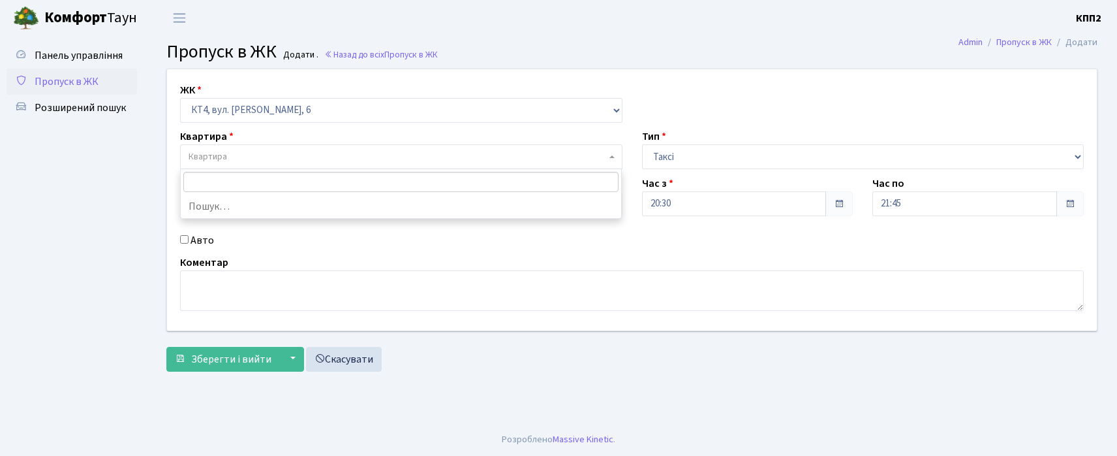
drag, startPoint x: 333, startPoint y: 165, endPoint x: 333, endPoint y: 144, distance: 20.9
click at [333, 164] on span "Квартира" at bounding box center [401, 156] width 443 height 25
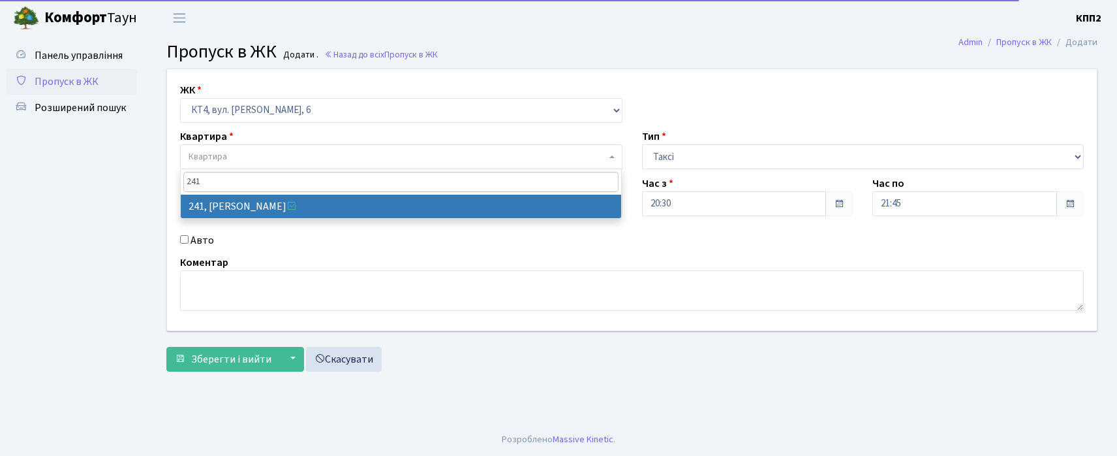
type input "241"
select select "16958"
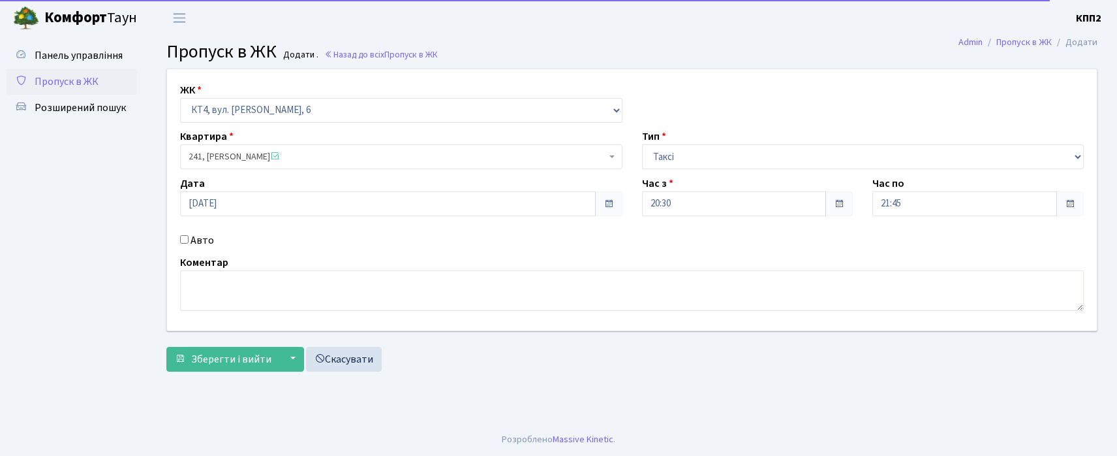
click at [183, 246] on div "Авто" at bounding box center [401, 240] width 462 height 16
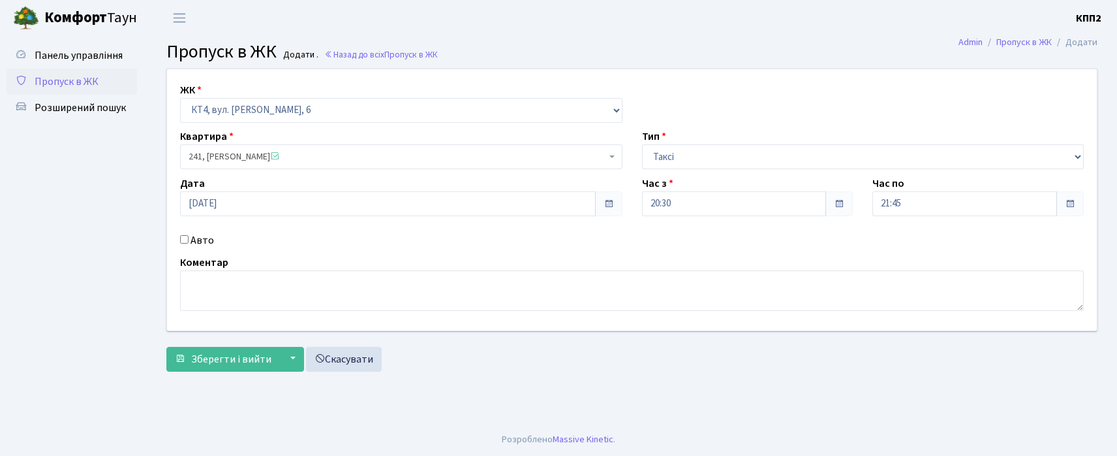
click at [186, 240] on input "Авто" at bounding box center [184, 239] width 8 height 8
checkbox input "true"
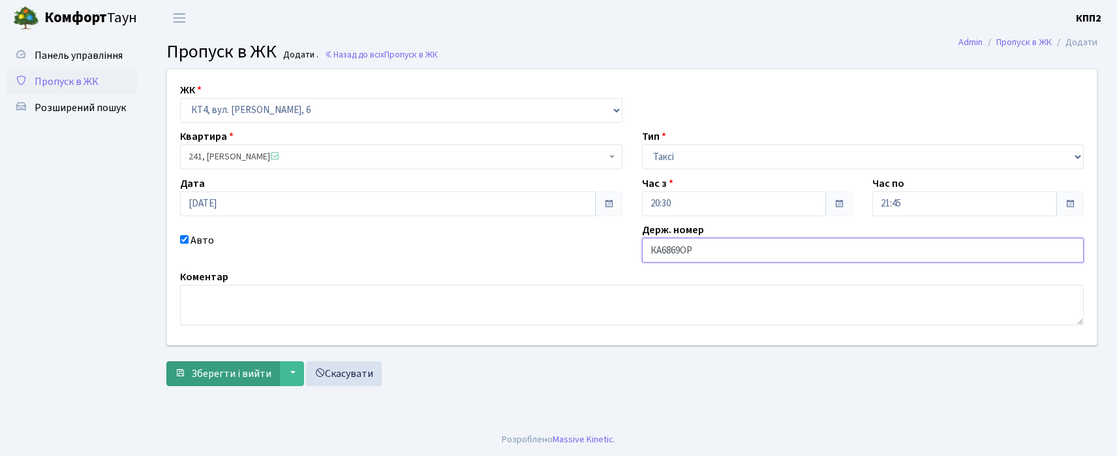
type input "КА6869ОР"
click at [239, 368] on span "Зберегти і вийти" at bounding box center [231, 373] width 80 height 14
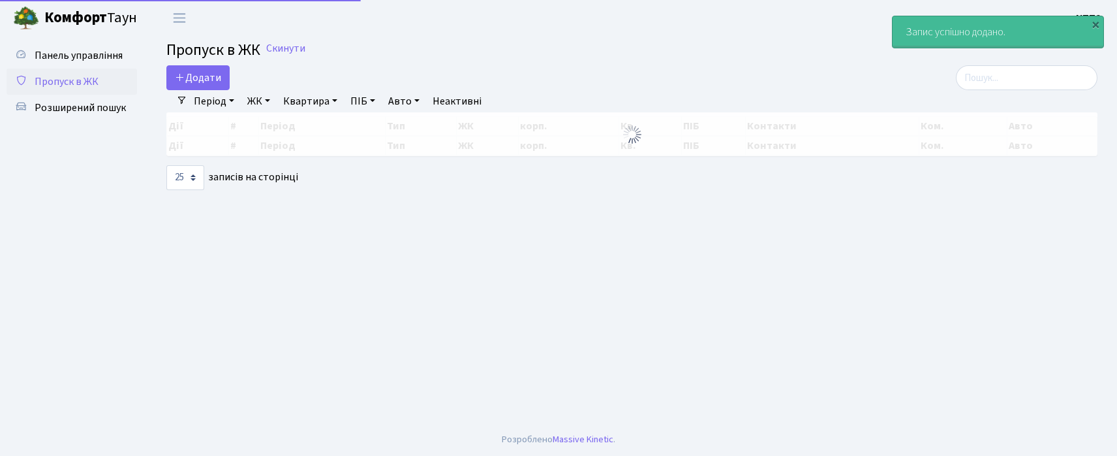
select select "25"
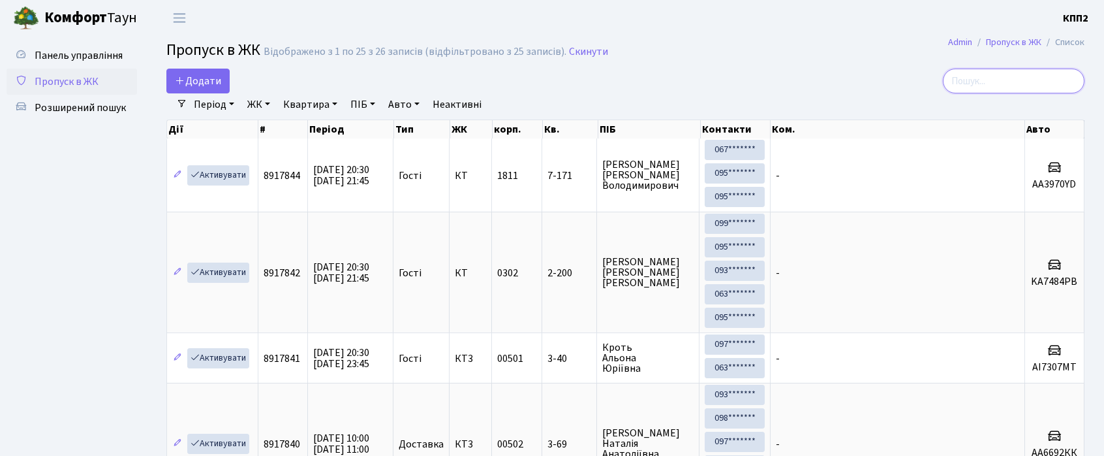
click at [982, 73] on input "search" at bounding box center [1014, 81] width 142 height 25
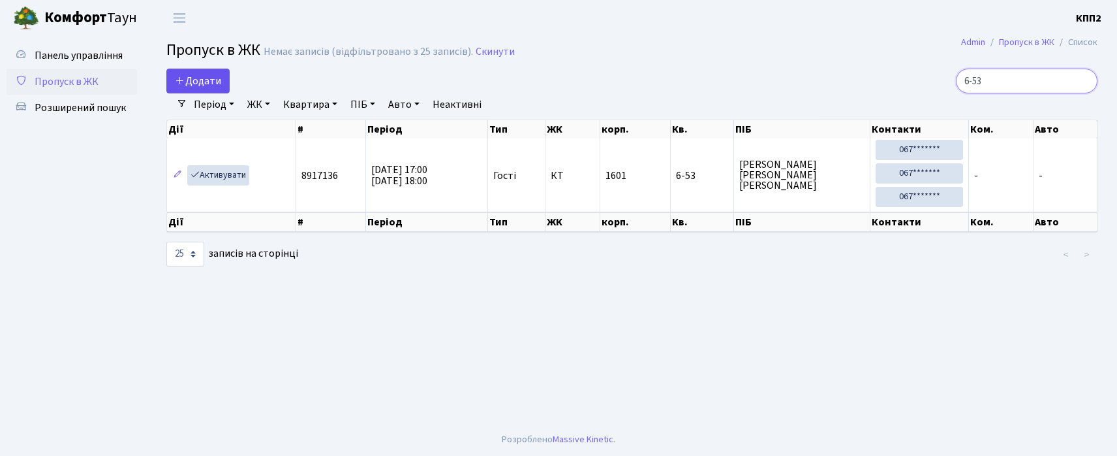
type input "6-53"
click at [213, 79] on span "Додати" at bounding box center [198, 81] width 46 height 14
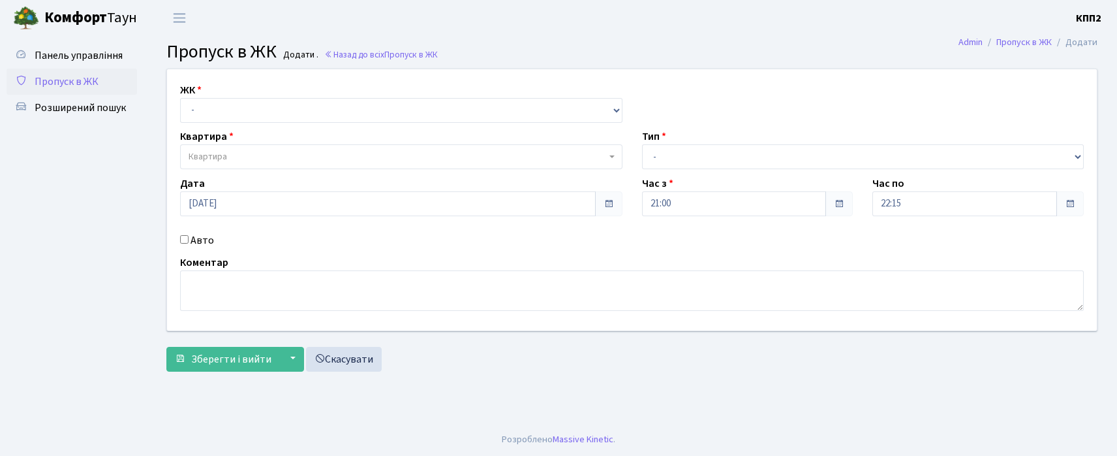
click at [225, 123] on div "ЖК - КТ, вул. Регенераторна, 4 КТ2, просп. [STREET_ADDRESS] [STREET_ADDRESS] [P…" at bounding box center [632, 199] width 950 height 261
click at [227, 116] on select "- КТ, вул. Регенераторна, 4 КТ2, просп. [STREET_ADDRESS] [STREET_ADDRESS] [PERS…" at bounding box center [401, 110] width 443 height 25
select select "271"
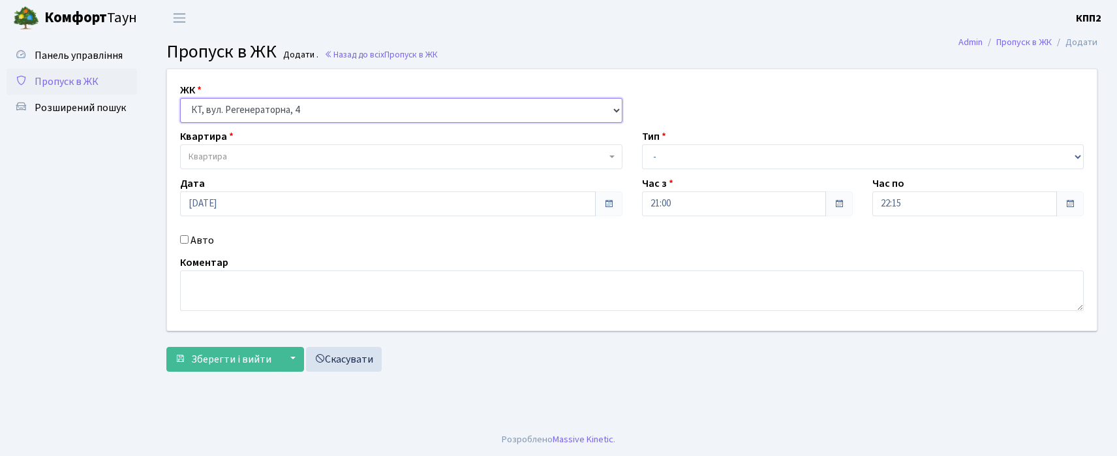
click at [180, 98] on select "- КТ, вул. Регенераторна, 4 КТ2, просп. [STREET_ADDRESS] [STREET_ADDRESS] [PERS…" at bounding box center [401, 110] width 443 height 25
select select
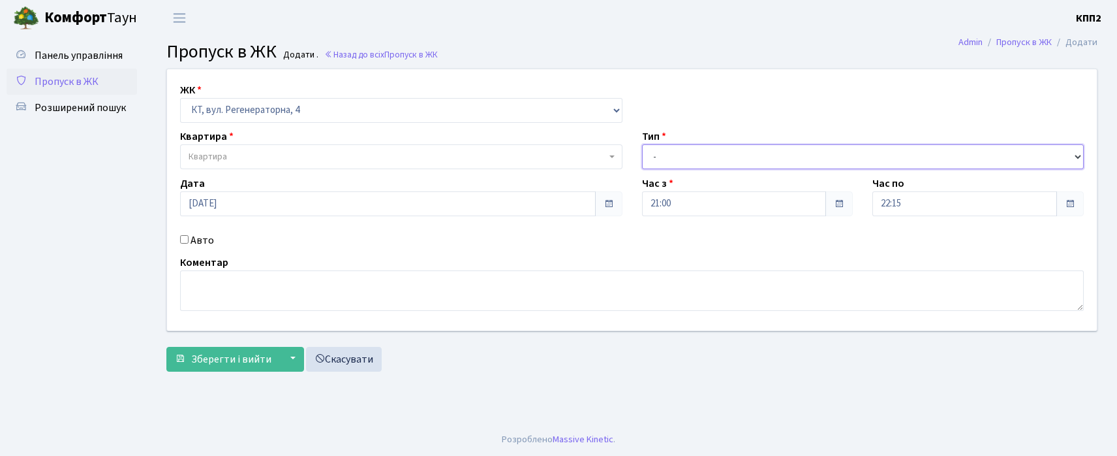
drag, startPoint x: 646, startPoint y: 151, endPoint x: 651, endPoint y: 166, distance: 15.3
click at [651, 157] on select "- Доставка Таксі Гості Сервіс" at bounding box center [863, 156] width 443 height 25
select select "3"
click at [642, 144] on select "- Доставка Таксі Гості Сервіс" at bounding box center [863, 156] width 443 height 25
click at [180, 240] on input "Авто" at bounding box center [184, 239] width 8 height 8
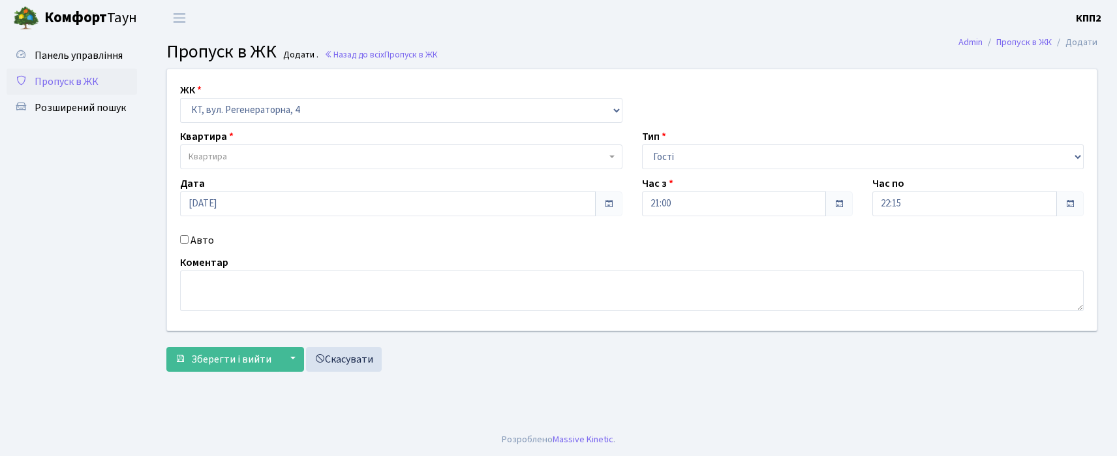
checkbox input "true"
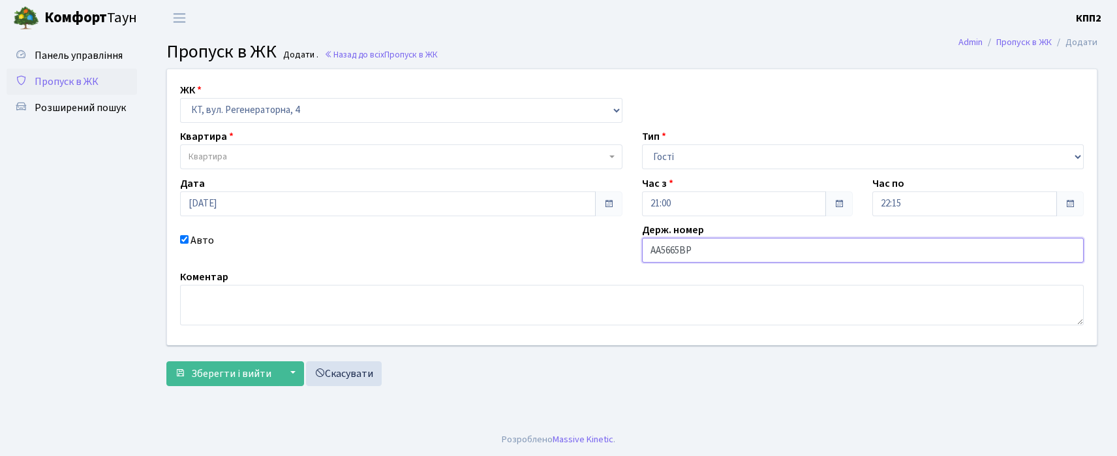
type input "АА5665ВР"
drag, startPoint x: 407, startPoint y: 145, endPoint x: 418, endPoint y: 148, distance: 10.8
click at [408, 145] on span "Квартира" at bounding box center [401, 156] width 443 height 25
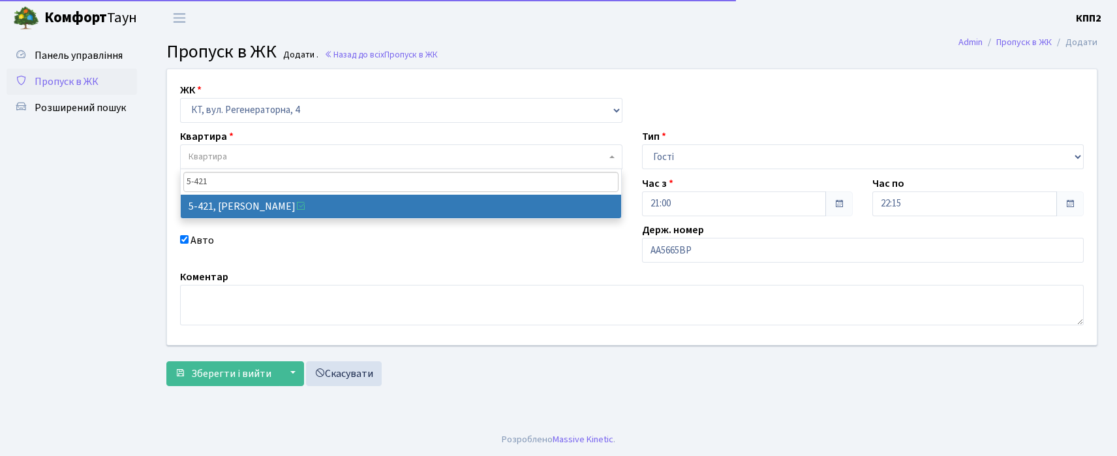
type input "5-421"
select select "2110"
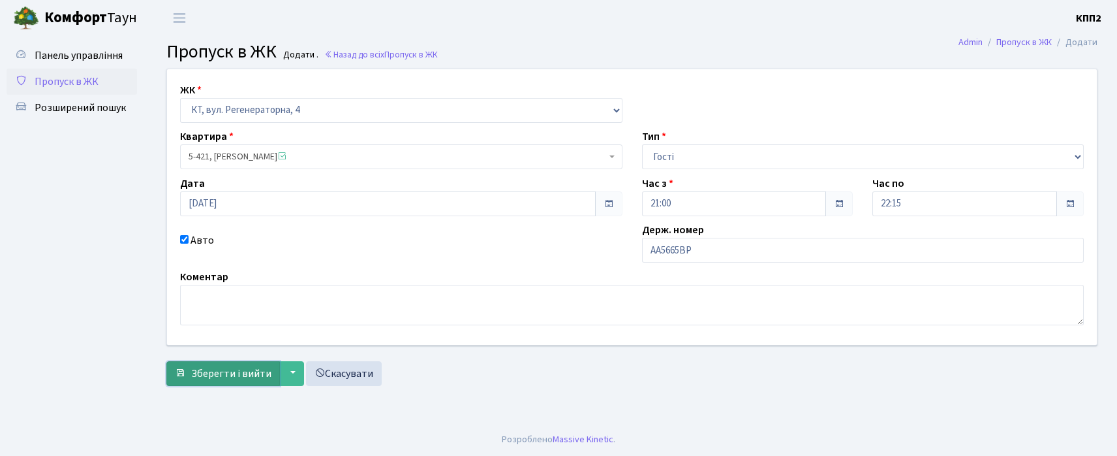
click at [215, 384] on button "Зберегти і вийти" at bounding box center [223, 373] width 114 height 25
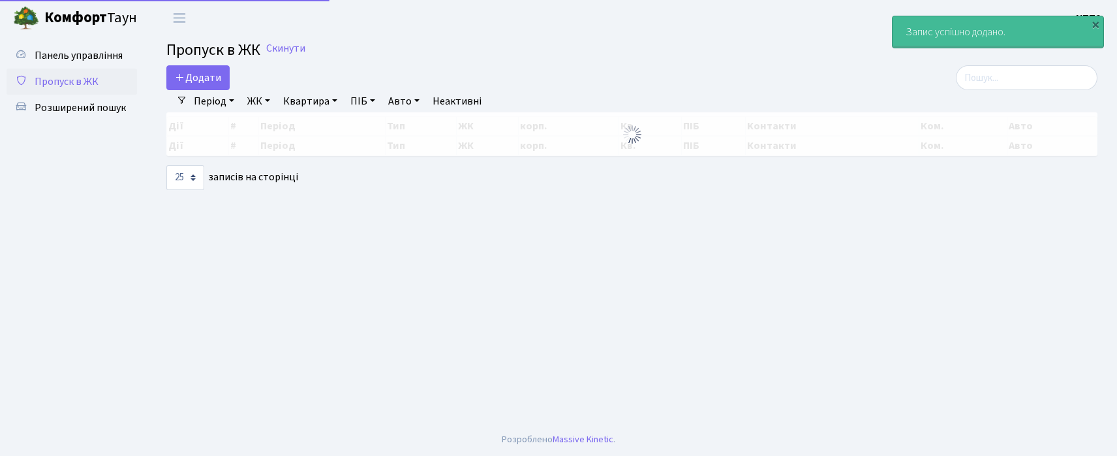
select select "25"
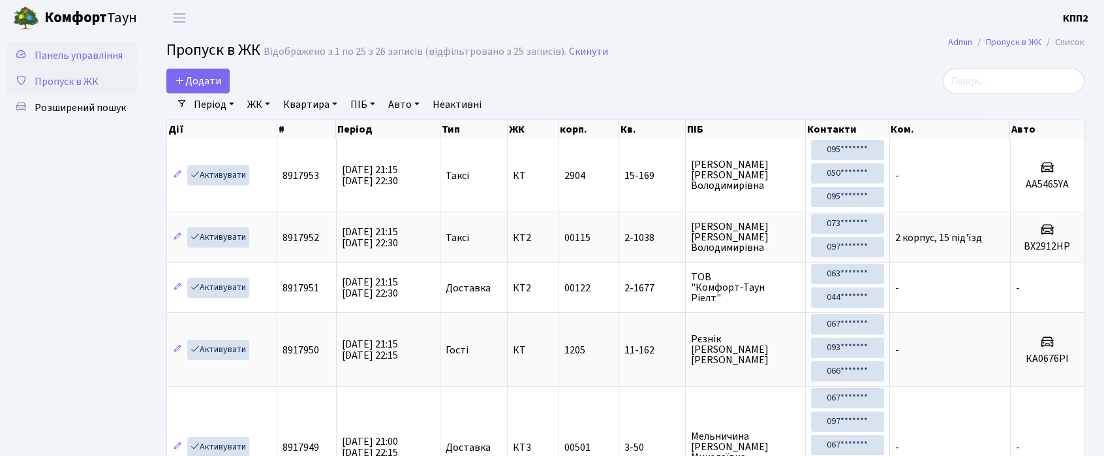
drag, startPoint x: 97, startPoint y: 63, endPoint x: 103, endPoint y: 58, distance: 7.9
click at [97, 63] on link "Панель управління" at bounding box center [72, 55] width 131 height 26
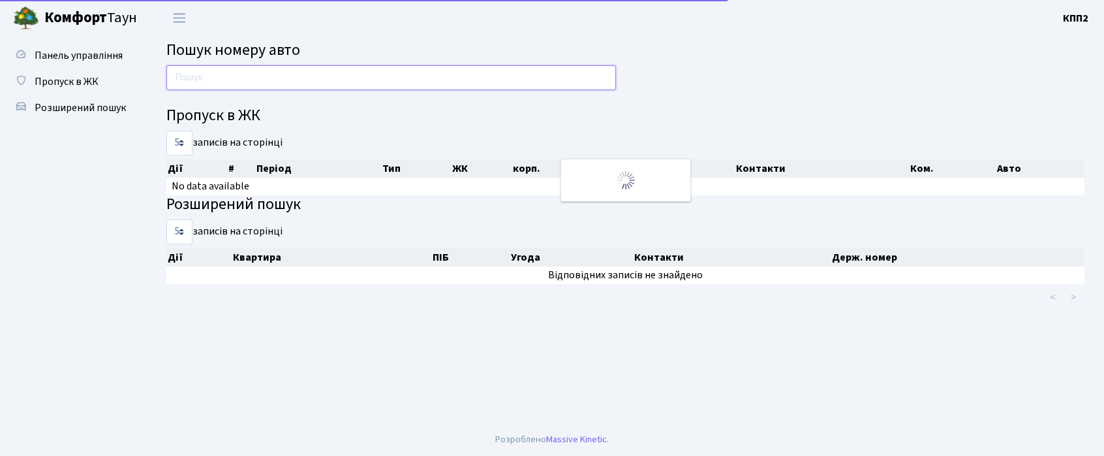
click at [217, 86] on input "text" at bounding box center [391, 77] width 450 height 25
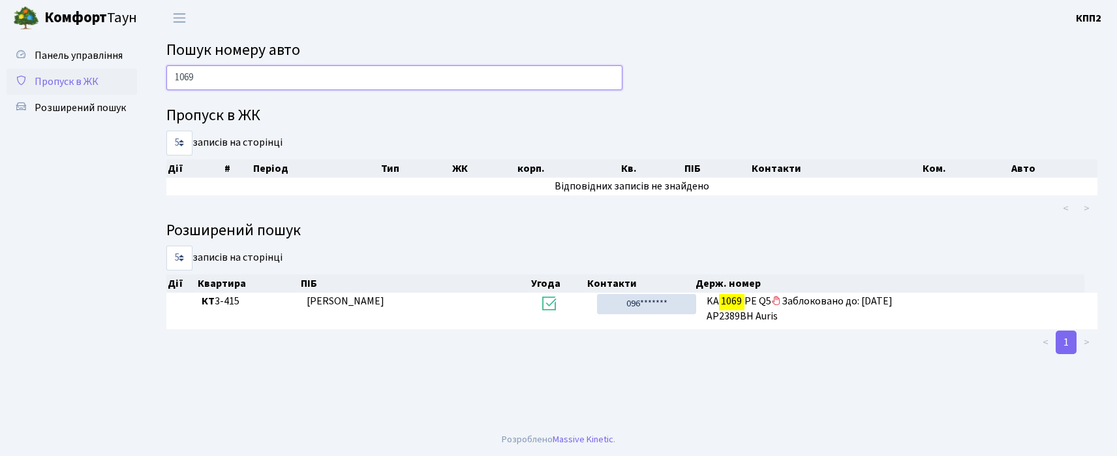
type input "1069"
click at [69, 87] on span "Пропуск в ЖК" at bounding box center [67, 81] width 64 height 14
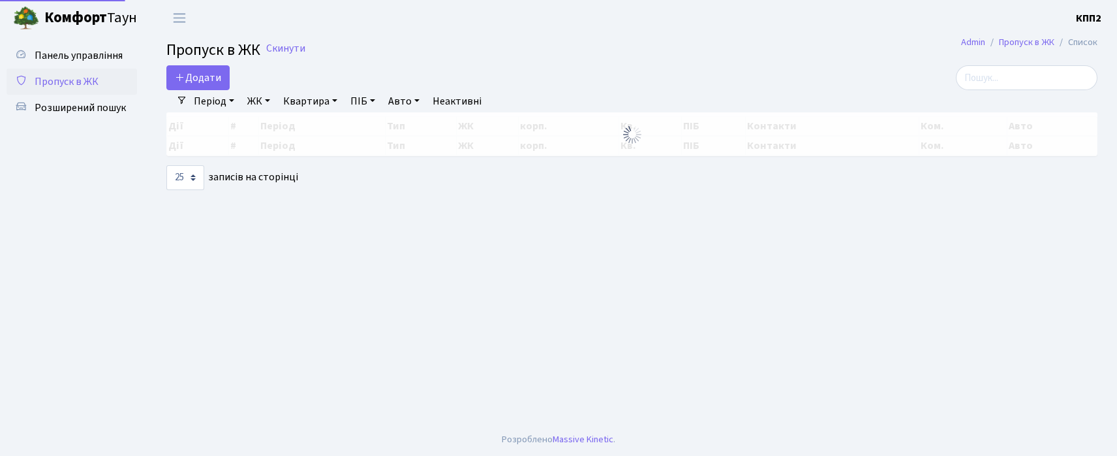
select select "25"
click at [262, 82] on div "Додати" at bounding box center [473, 77] width 614 height 25
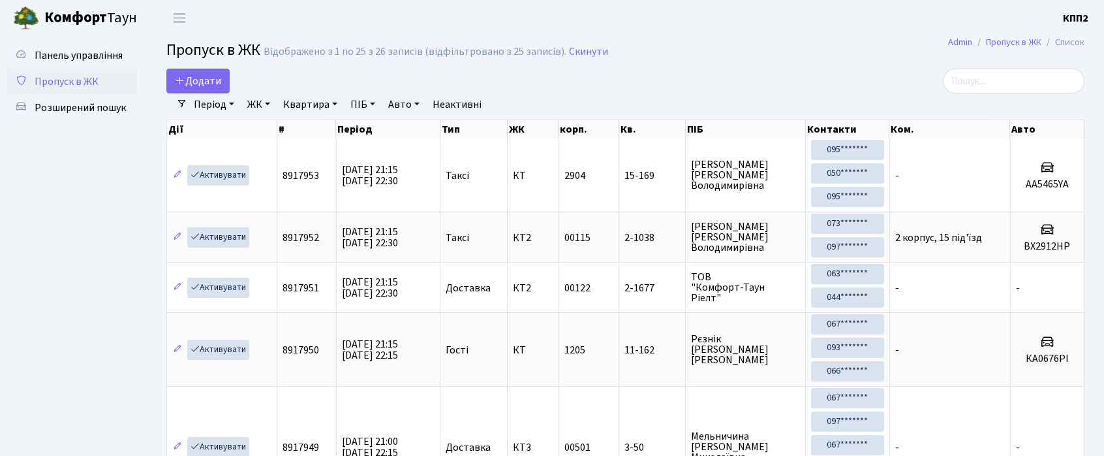
click at [230, 73] on div "Додати" at bounding box center [469, 81] width 606 height 25
click at [211, 79] on span "Додати" at bounding box center [198, 81] width 46 height 14
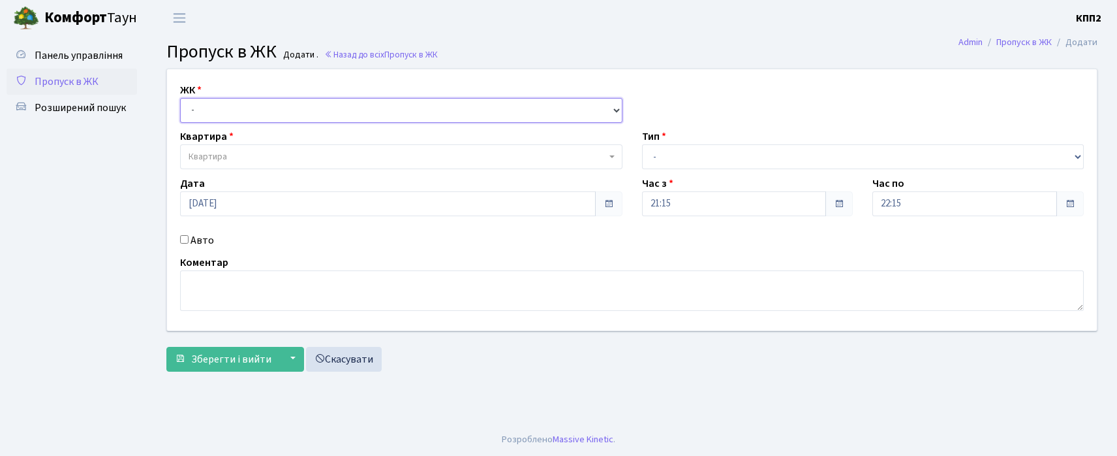
click at [212, 114] on select "- КТ, вул. Регенераторна, 4 КТ2, просп. Соборності, 17 КТ3, вул. Березнева, 16 …" at bounding box center [401, 110] width 443 height 25
select select "271"
click at [180, 98] on select "- КТ, вул. Регенераторна, 4 КТ2, просп. Соборності, 17 КТ3, вул. Березнева, 16 …" at bounding box center [401, 110] width 443 height 25
select select
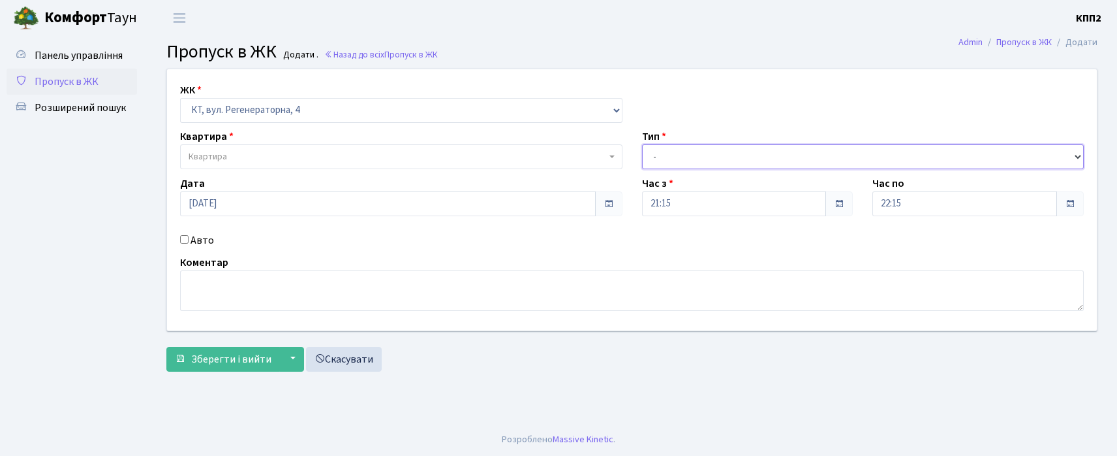
drag, startPoint x: 662, startPoint y: 153, endPoint x: 677, endPoint y: 167, distance: 21.3
click at [667, 157] on select "- Доставка Таксі Гості Сервіс" at bounding box center [863, 156] width 443 height 25
select select "3"
click at [642, 144] on select "- Доставка Таксі Гості Сервіс" at bounding box center [863, 156] width 443 height 25
click at [185, 147] on span "Квартира" at bounding box center [401, 156] width 443 height 25
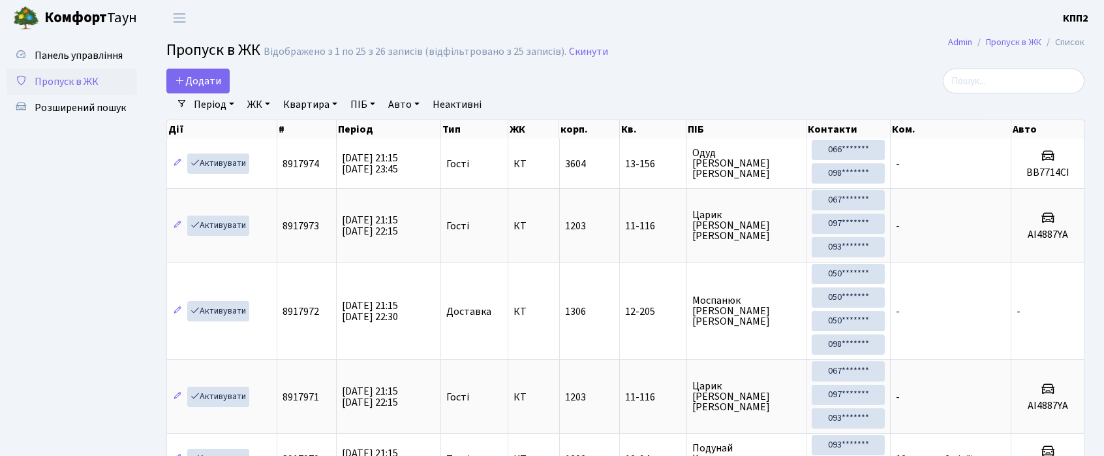
select select "25"
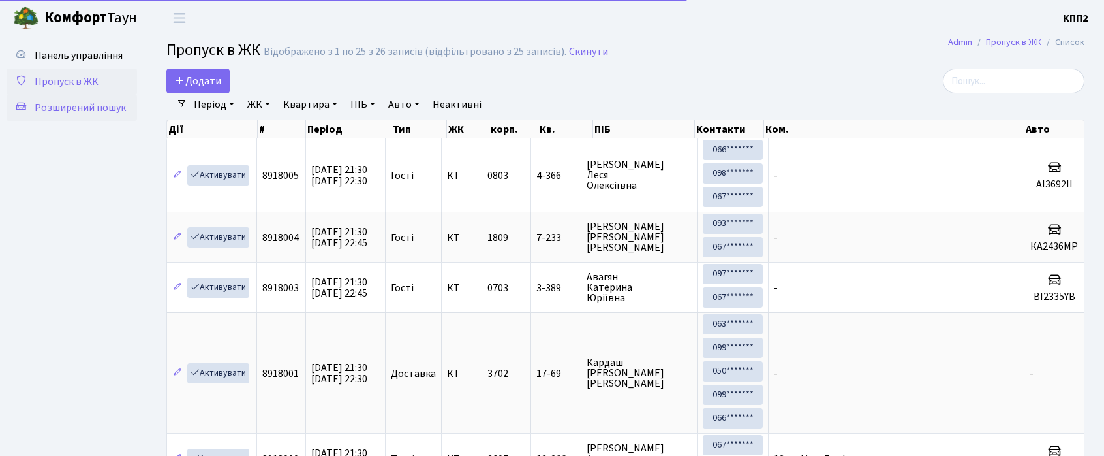
click at [84, 101] on span "Розширений пошук" at bounding box center [80, 108] width 91 height 14
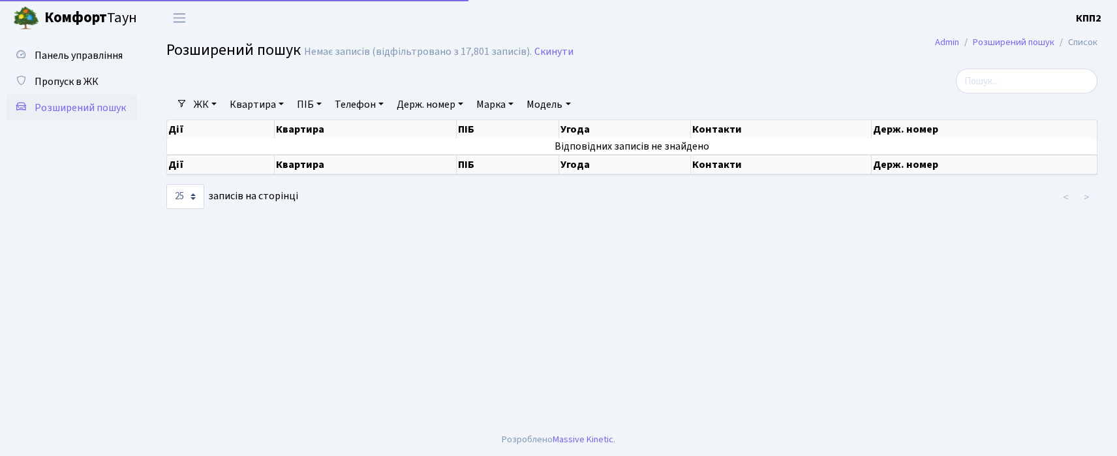
select select "25"
click at [201, 102] on link "ЖК" at bounding box center [205, 104] width 33 height 22
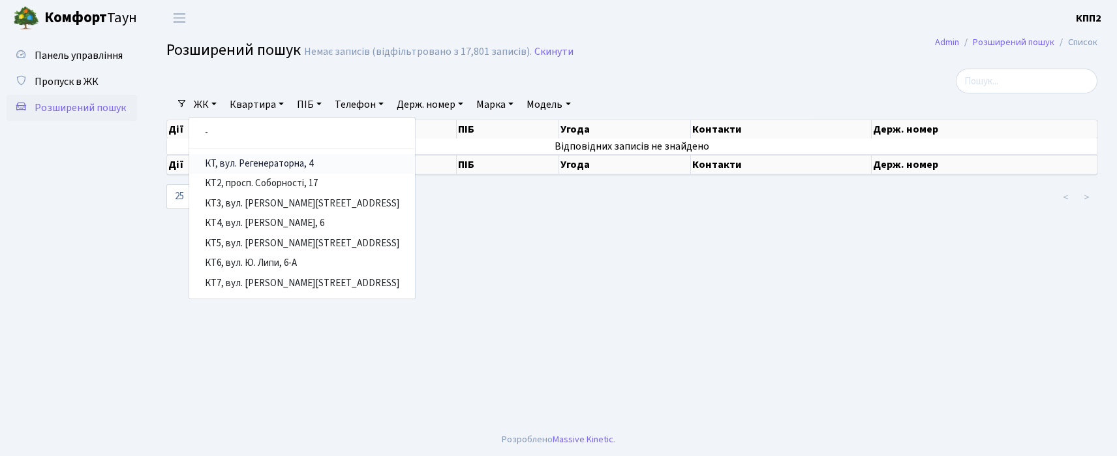
click at [240, 162] on link "КТ, вул. Регенераторна, 4" at bounding box center [302, 164] width 226 height 20
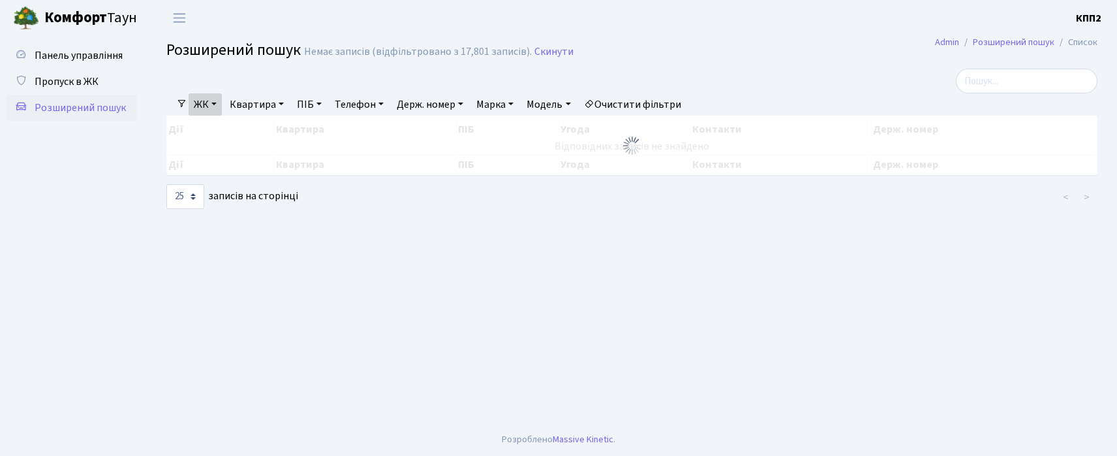
click at [231, 106] on link "Квартира" at bounding box center [257, 104] width 65 height 22
type input "3-265"
click at [43, 87] on span "Пропуск в ЖК" at bounding box center [67, 81] width 64 height 14
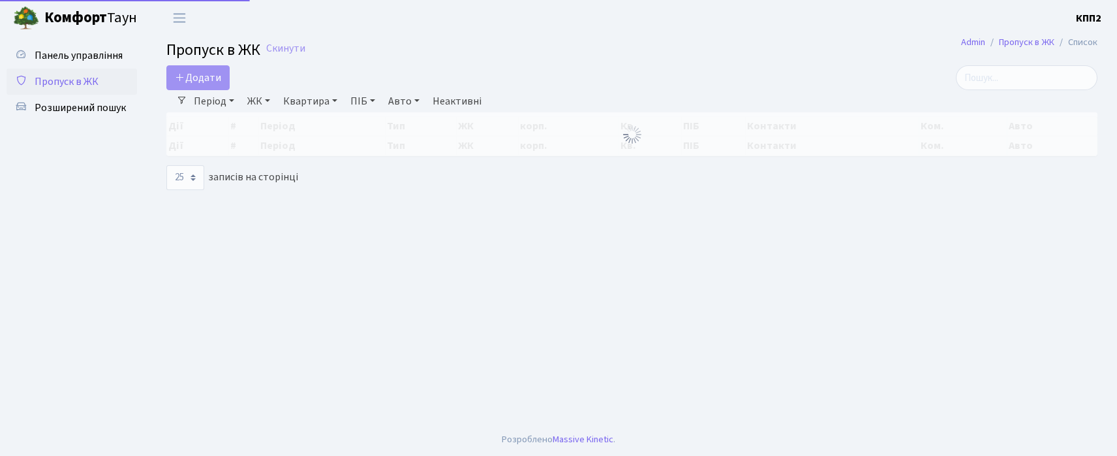
select select "25"
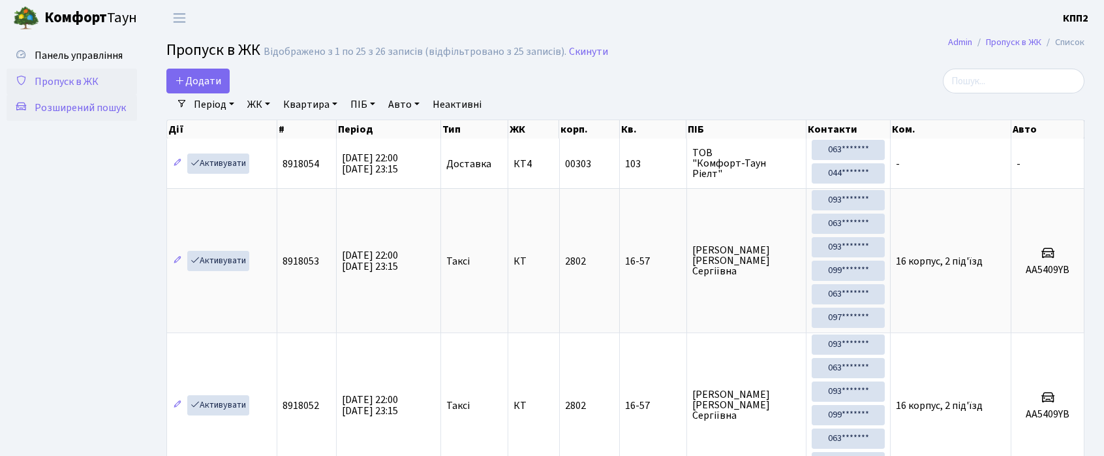
click at [76, 115] on link "Розширений пошук" at bounding box center [72, 108] width 131 height 26
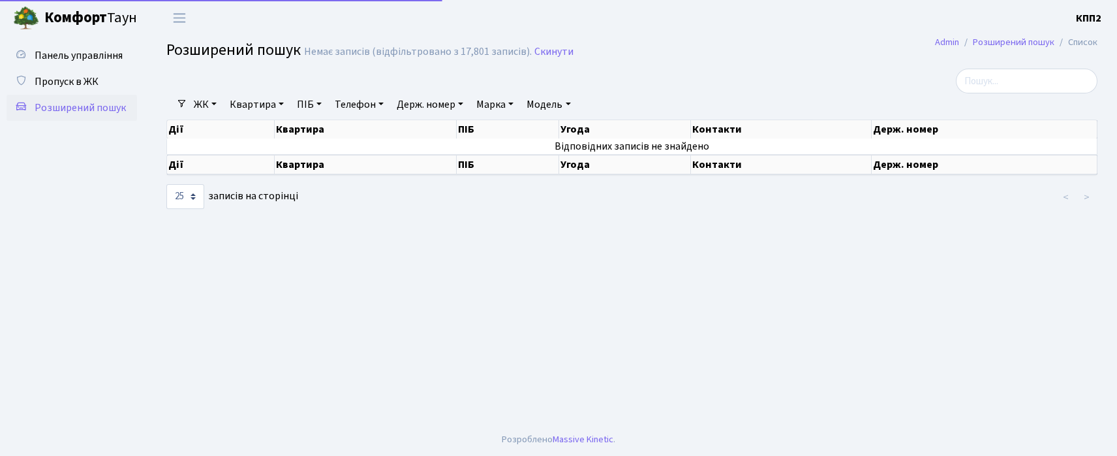
select select "25"
drag, startPoint x: 179, startPoint y: 99, endPoint x: 189, endPoint y: 99, distance: 10.4
click at [181, 99] on span at bounding box center [182, 104] width 10 height 10
click at [192, 99] on link "ЖК" at bounding box center [205, 104] width 33 height 22
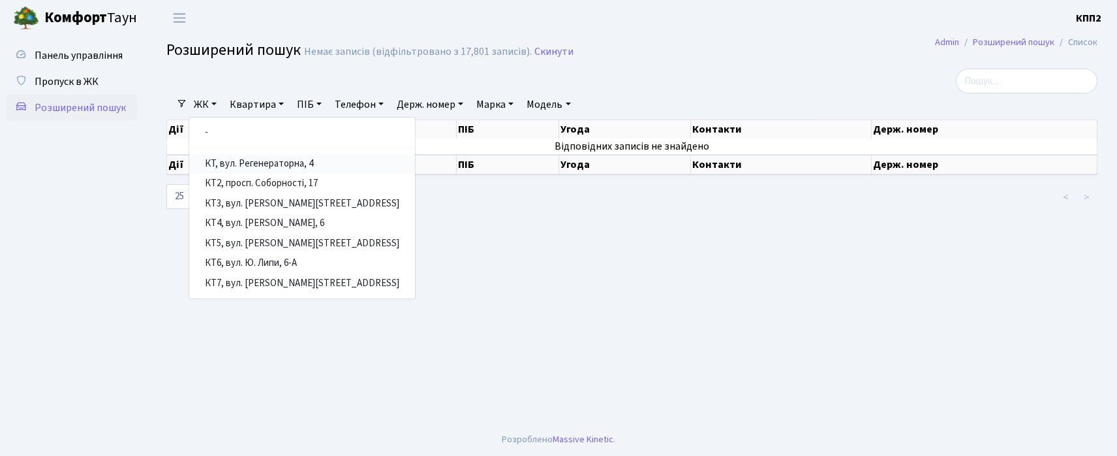
click at [233, 163] on link "КТ, вул. Регенераторна, 4" at bounding box center [302, 164] width 226 height 20
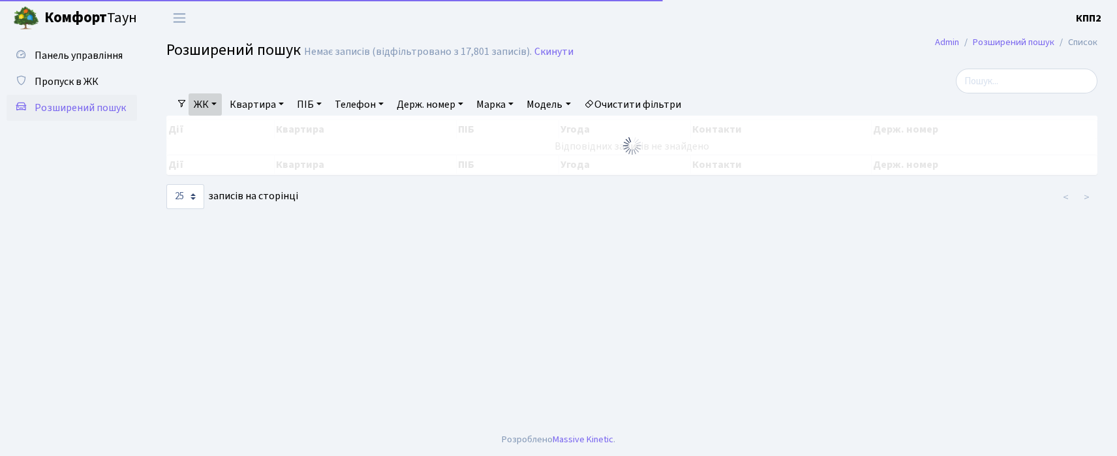
click at [243, 103] on link "Квартира" at bounding box center [257, 104] width 65 height 22
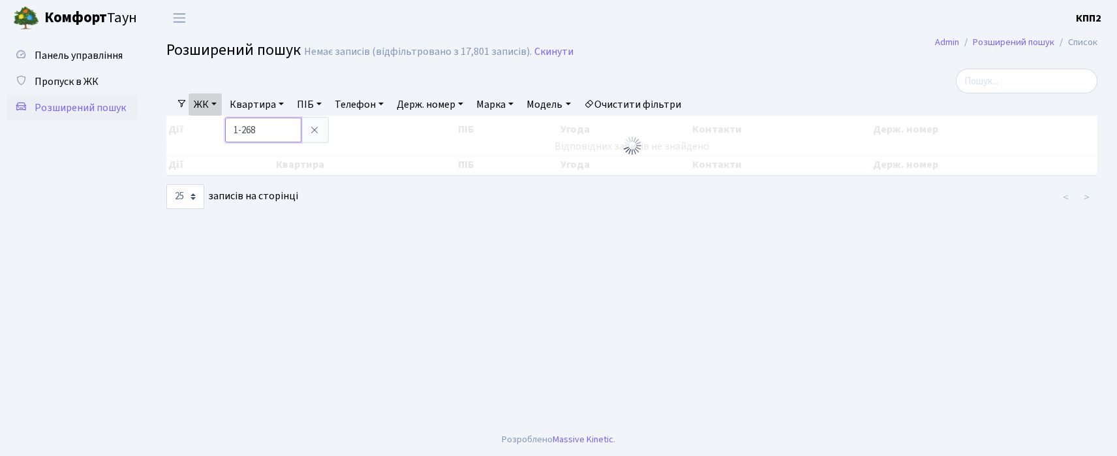
type input "1-268"
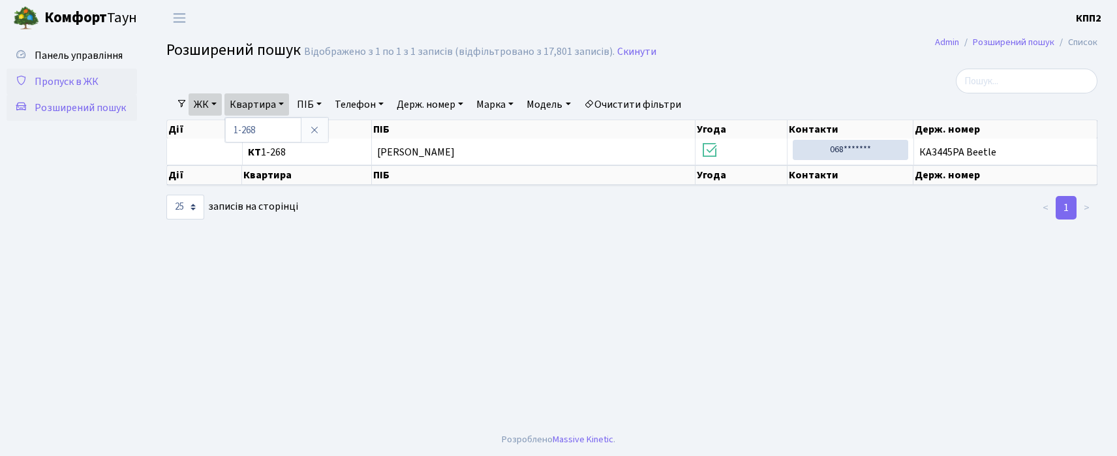
click at [104, 76] on link "Пропуск в ЖК" at bounding box center [72, 82] width 131 height 26
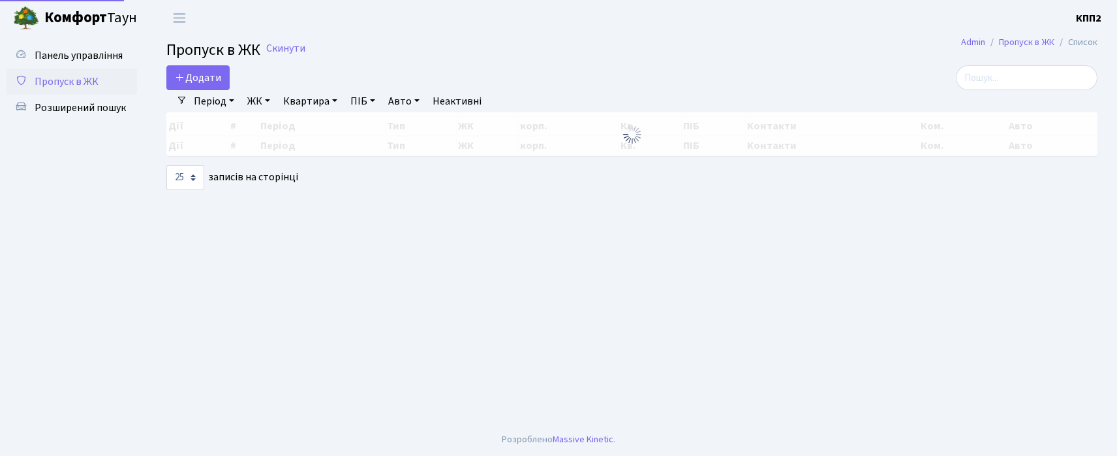
select select "25"
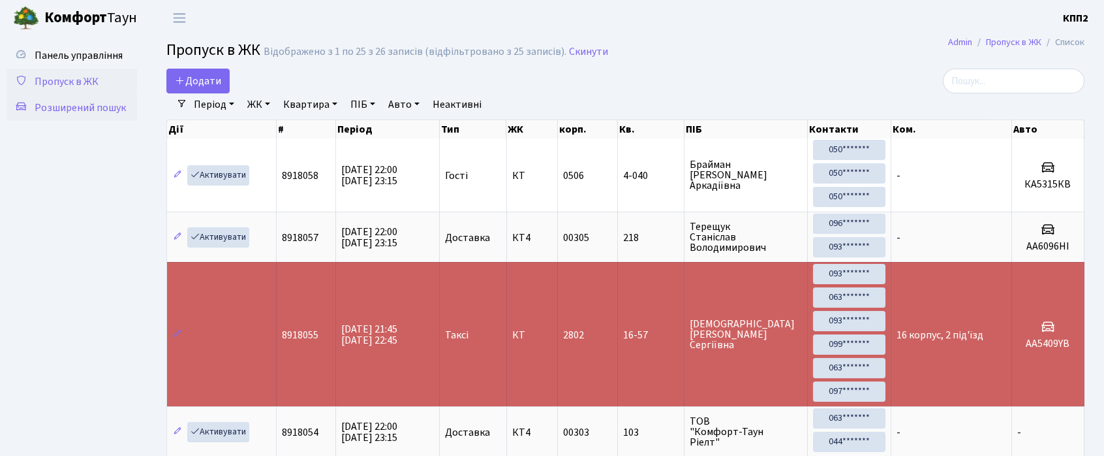
click at [74, 104] on span "Розширений пошук" at bounding box center [80, 108] width 91 height 14
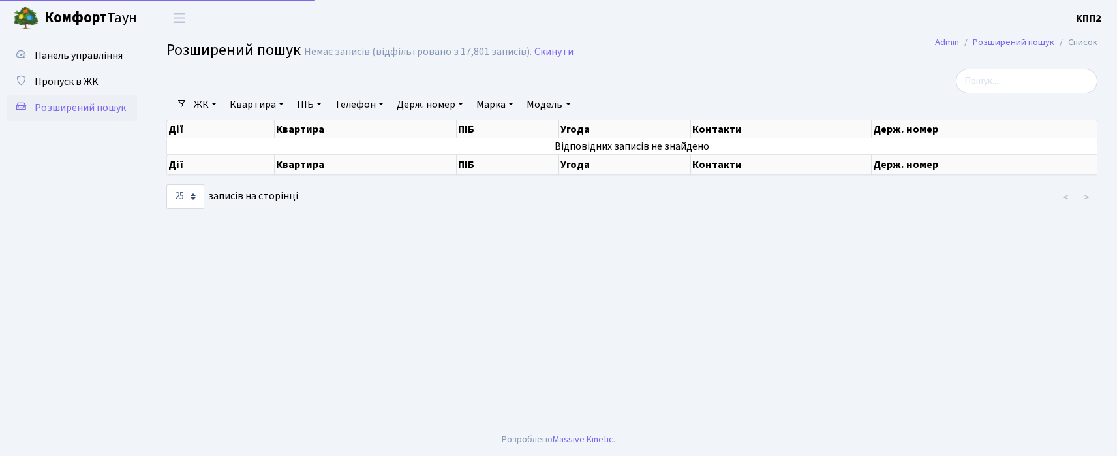
select select "25"
drag, startPoint x: 195, startPoint y: 102, endPoint x: 211, endPoint y: 133, distance: 35.6
click at [197, 102] on link "ЖК" at bounding box center [205, 104] width 33 height 22
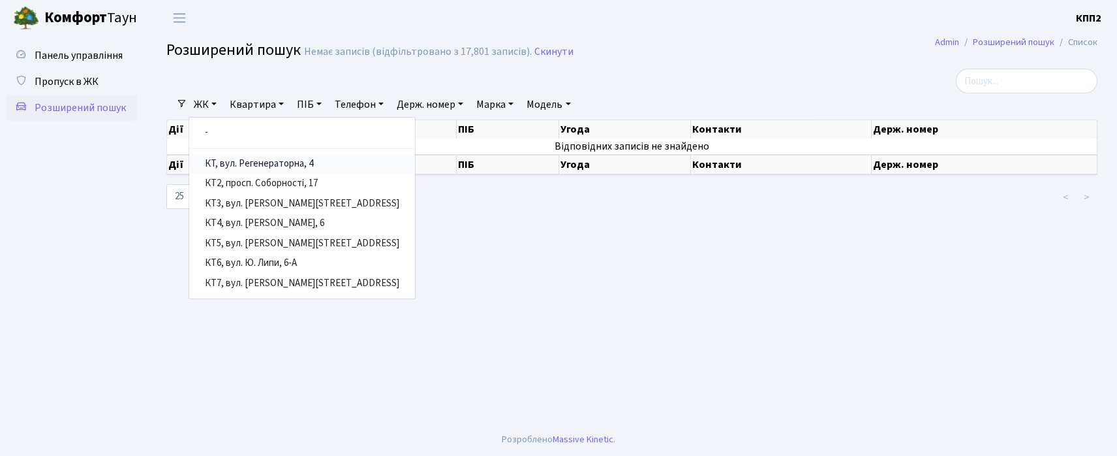
click at [232, 157] on link "КТ, вул. Регенераторна, 4" at bounding box center [302, 164] width 226 height 20
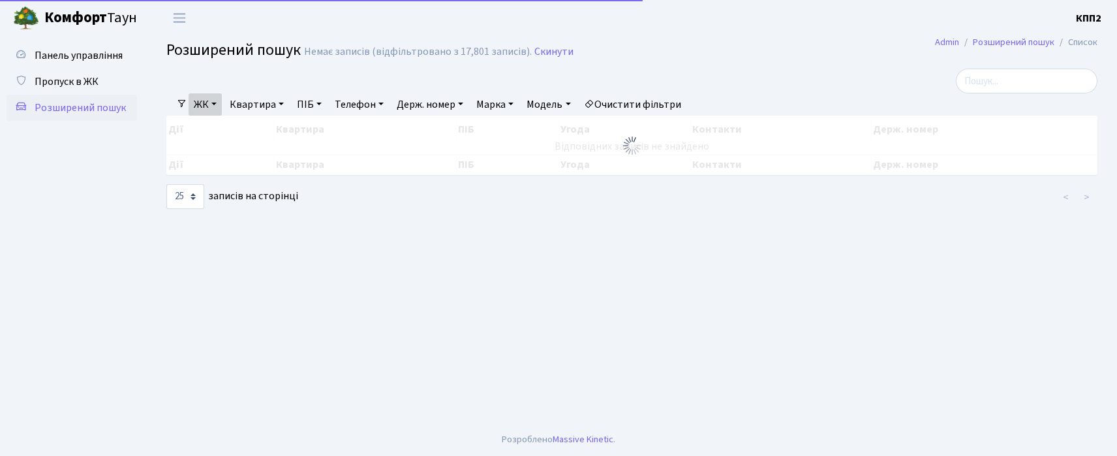
drag, startPoint x: 243, startPoint y: 84, endPoint x: 243, endPoint y: 92, distance: 8.5
click at [243, 84] on div at bounding box center [474, 81] width 634 height 25
click at [244, 102] on link "Квартира" at bounding box center [257, 104] width 65 height 22
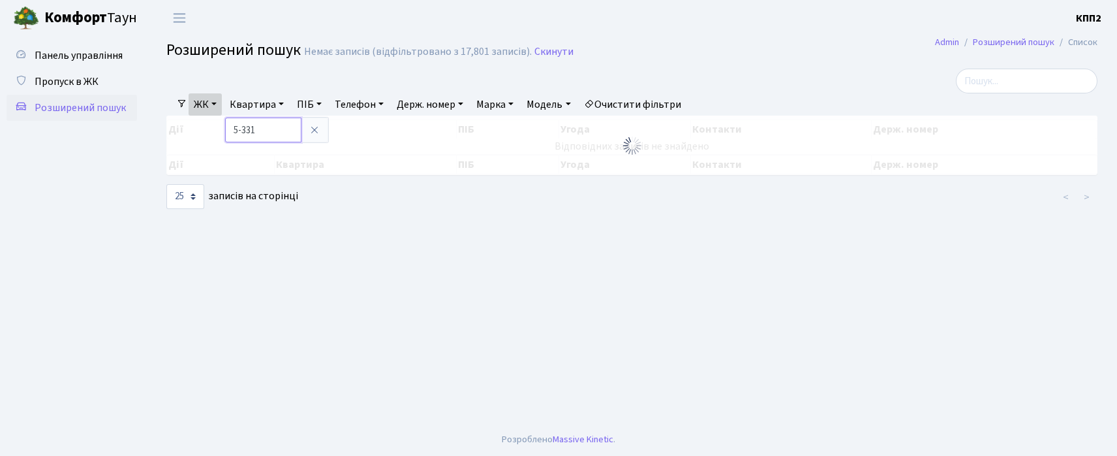
type input "5-331"
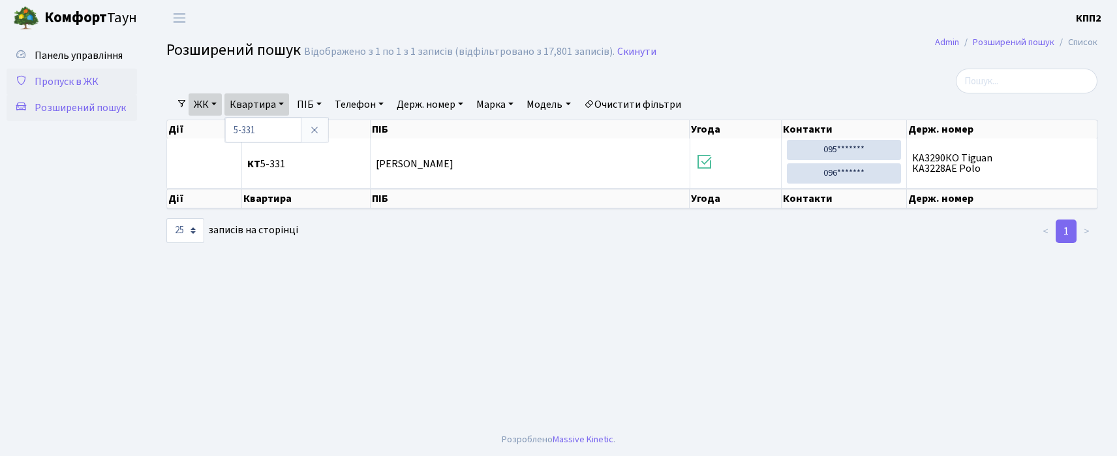
click at [48, 77] on span "Пропуск в ЖК" at bounding box center [67, 81] width 64 height 14
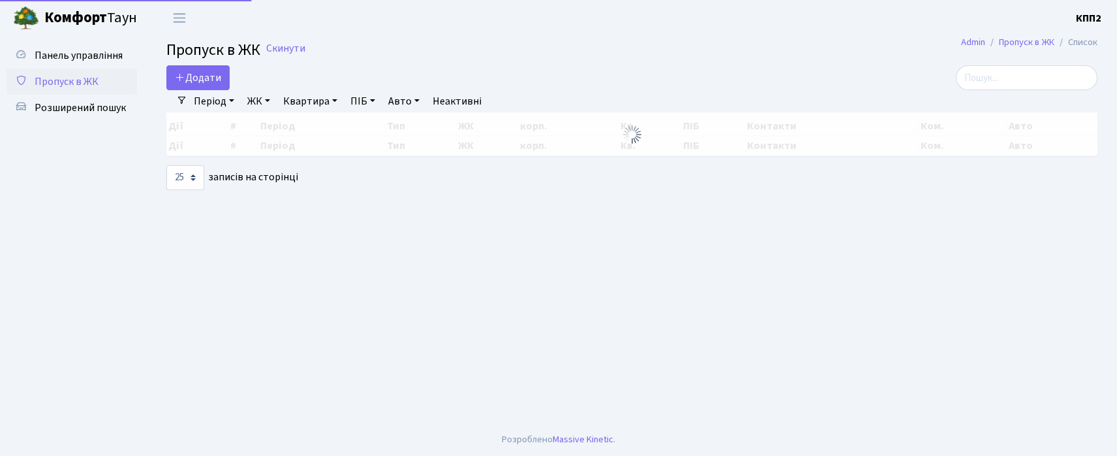
select select "25"
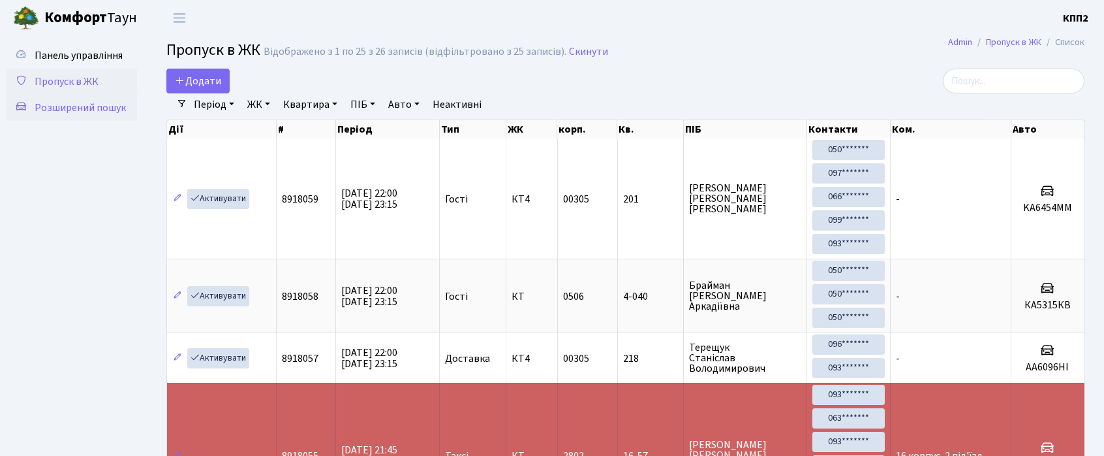
click at [92, 114] on span "Розширений пошук" at bounding box center [80, 108] width 91 height 14
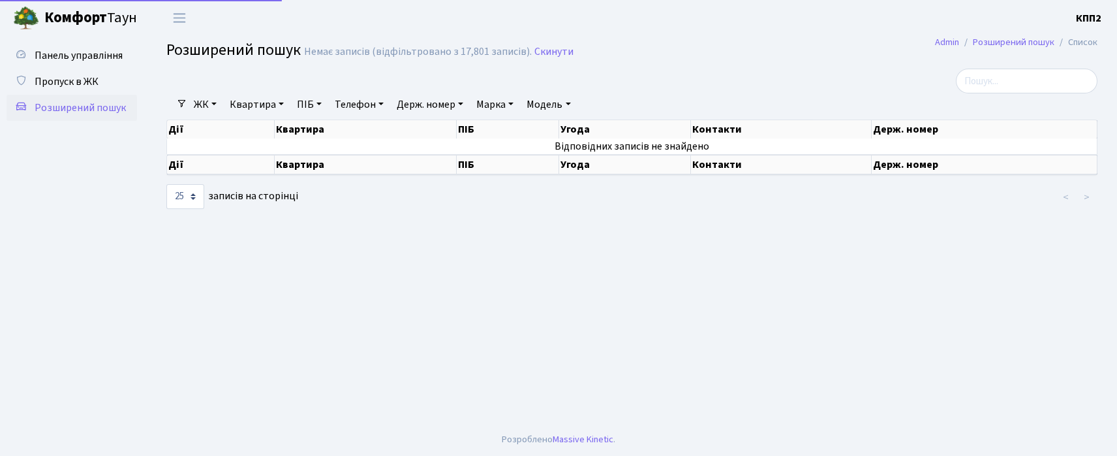
select select "25"
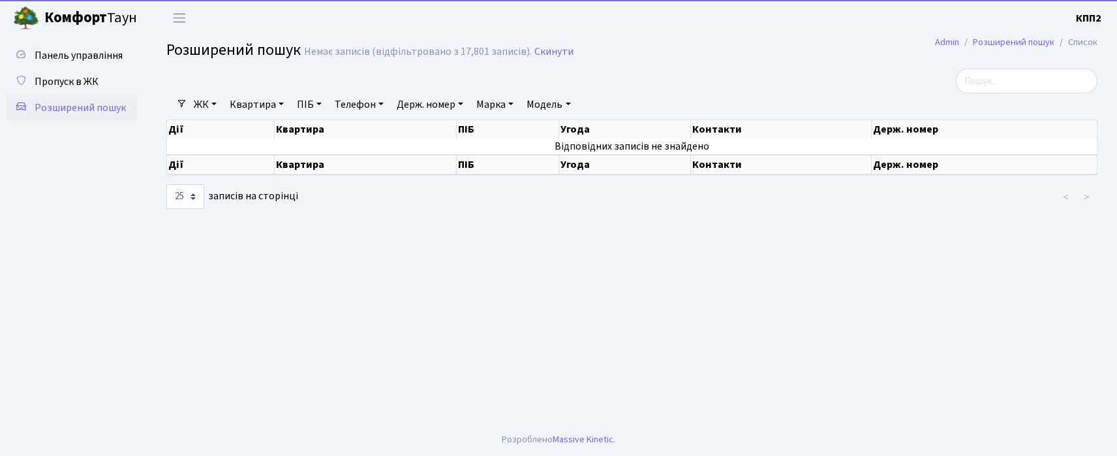
click at [195, 103] on link "ЖК" at bounding box center [205, 104] width 33 height 22
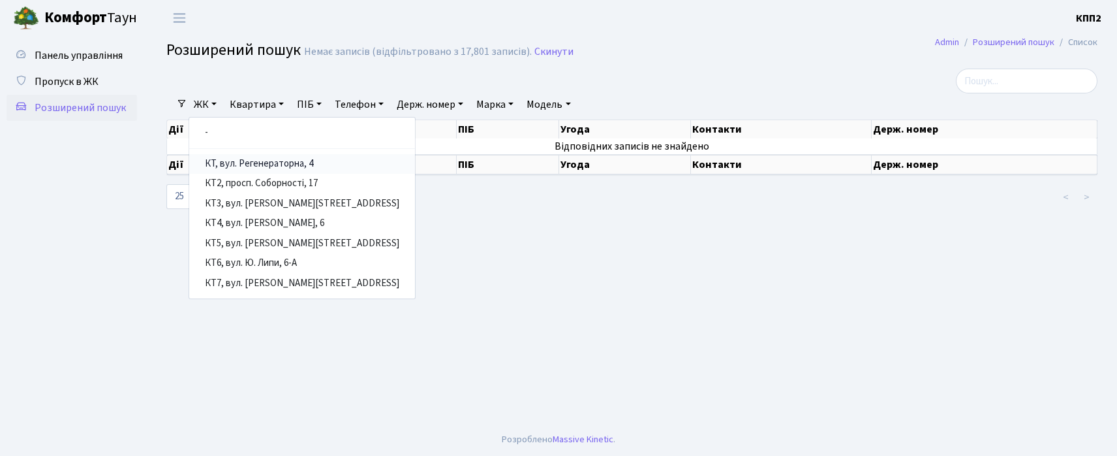
click at [226, 162] on link "КТ, вул. Регенераторна, 4" at bounding box center [302, 164] width 226 height 20
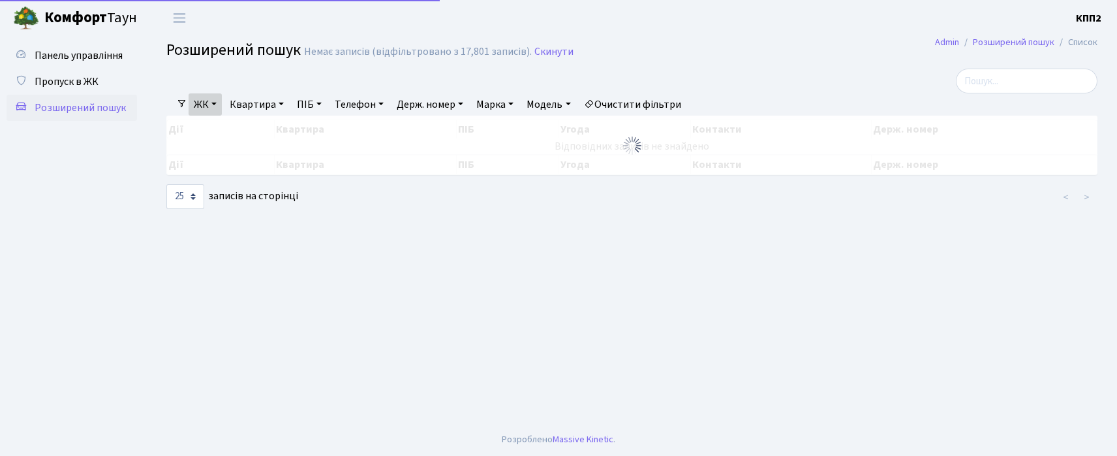
click at [248, 108] on link "Квартира" at bounding box center [257, 104] width 65 height 22
type input "3-439"
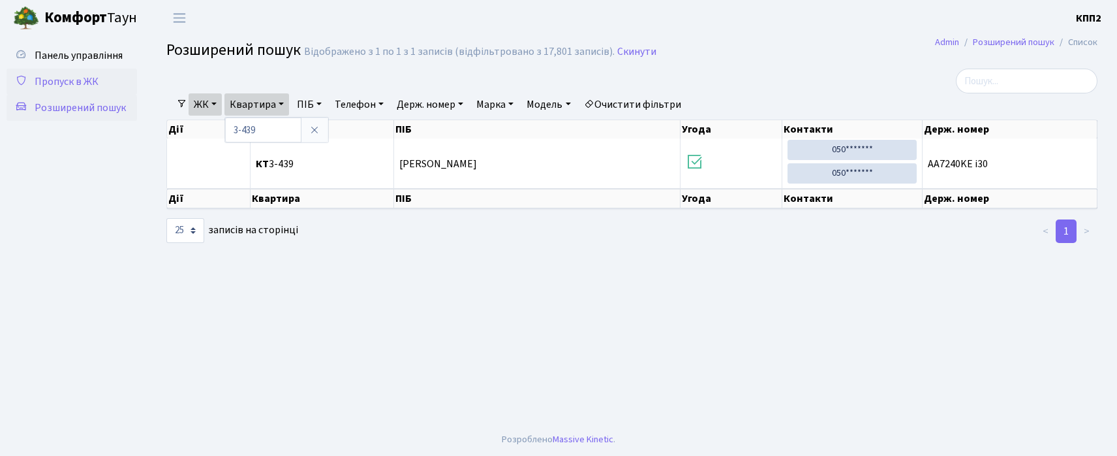
click at [79, 81] on span "Пропуск в ЖК" at bounding box center [67, 81] width 64 height 14
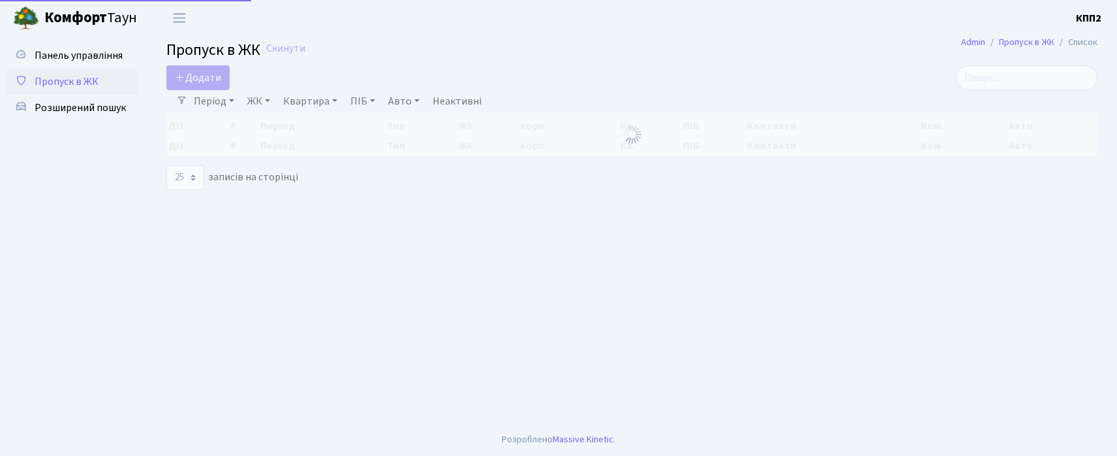
select select "25"
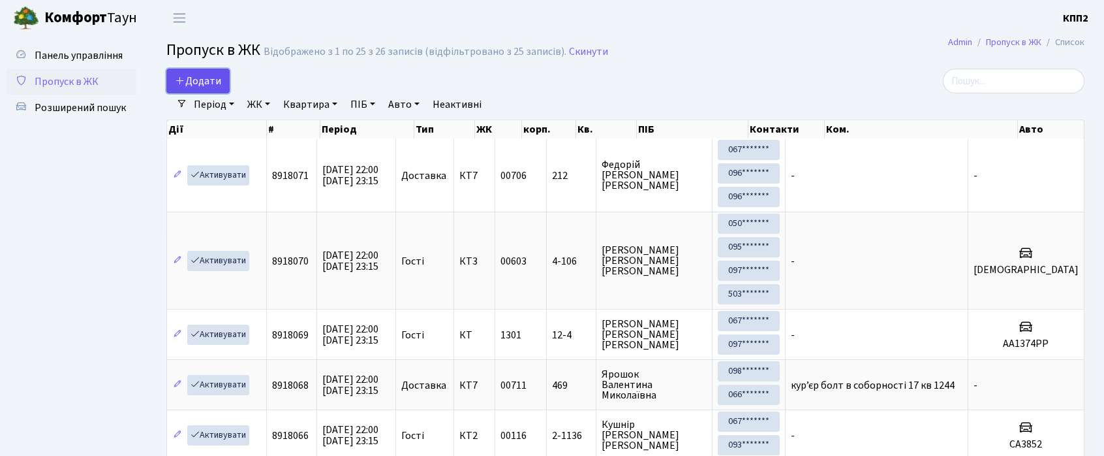
click at [192, 80] on span "Додати" at bounding box center [198, 81] width 46 height 14
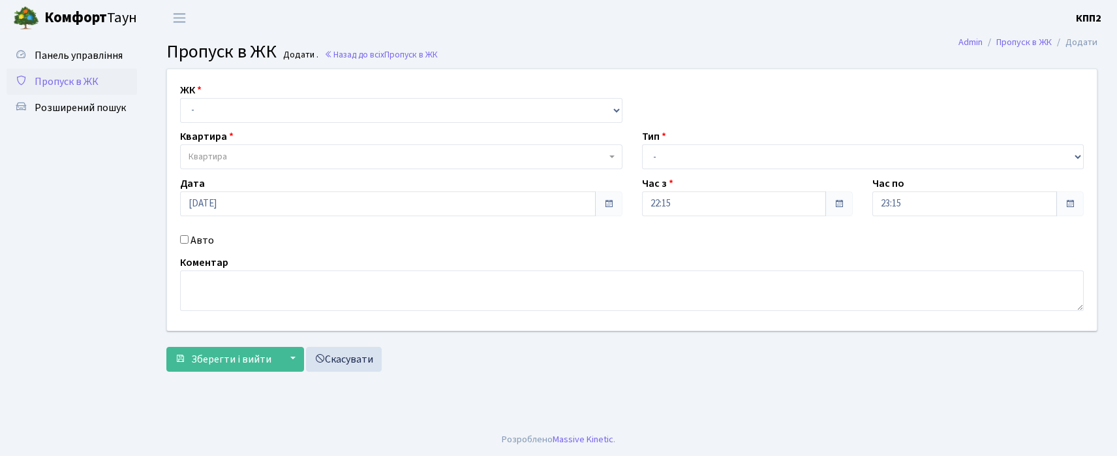
click at [258, 121] on div "ЖК - КТ, вул. Регенераторна, 4 КТ2, просп. [STREET_ADDRESS] [STREET_ADDRESS] [P…" at bounding box center [632, 199] width 950 height 261
click at [260, 110] on select "- КТ, вул. Регенераторна, 4 КТ2, просп. Соборності, 17 КТ3, вул. Березнева, 16 …" at bounding box center [401, 110] width 443 height 25
select select "271"
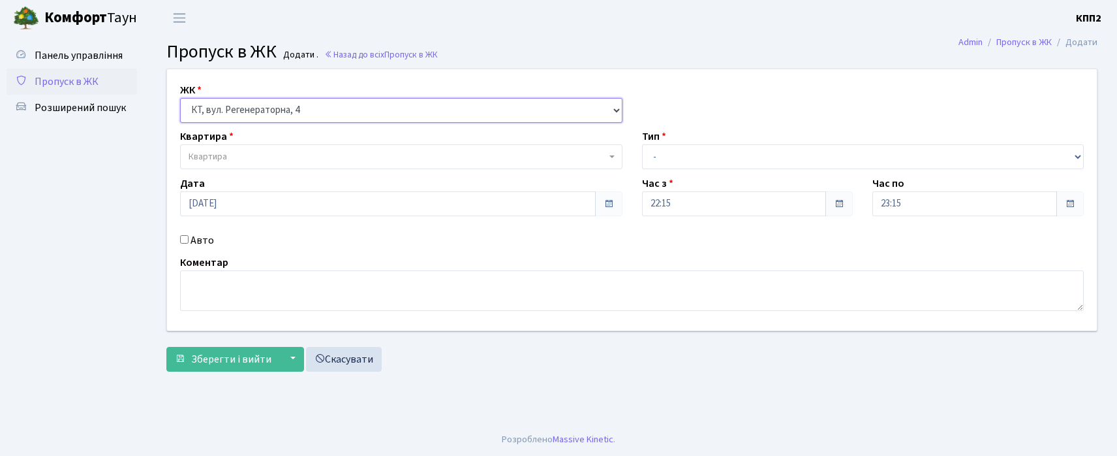
click at [180, 98] on select "- КТ, вул. Регенераторна, 4 КТ2, просп. Соборності, 17 КТ3, вул. Березнева, 16 …" at bounding box center [401, 110] width 443 height 25
select select
click at [257, 149] on span "Квартира" at bounding box center [401, 156] width 443 height 25
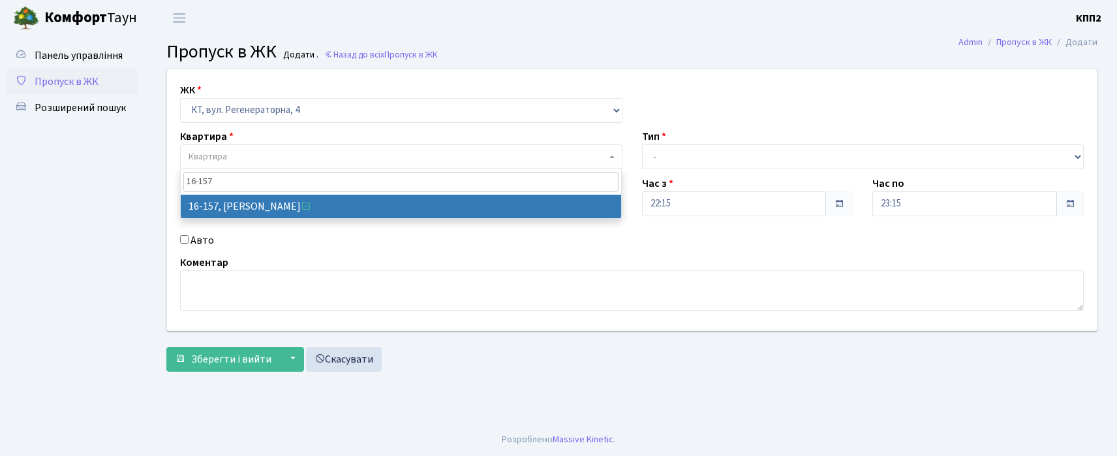
type input "16-157"
select select "8718"
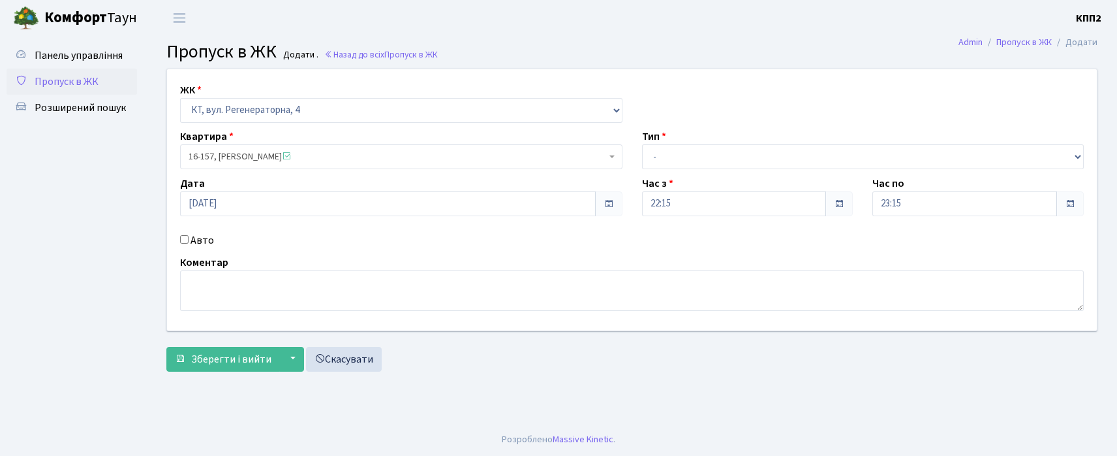
drag, startPoint x: 702, startPoint y: 173, endPoint x: 702, endPoint y: 155, distance: 17.6
click at [702, 171] on div "ЖК - КТ, вул. Регенераторна, 4 КТ2, просп. Соборності, 17 КТ3, вул. Березнева, …" at bounding box center [632, 199] width 950 height 261
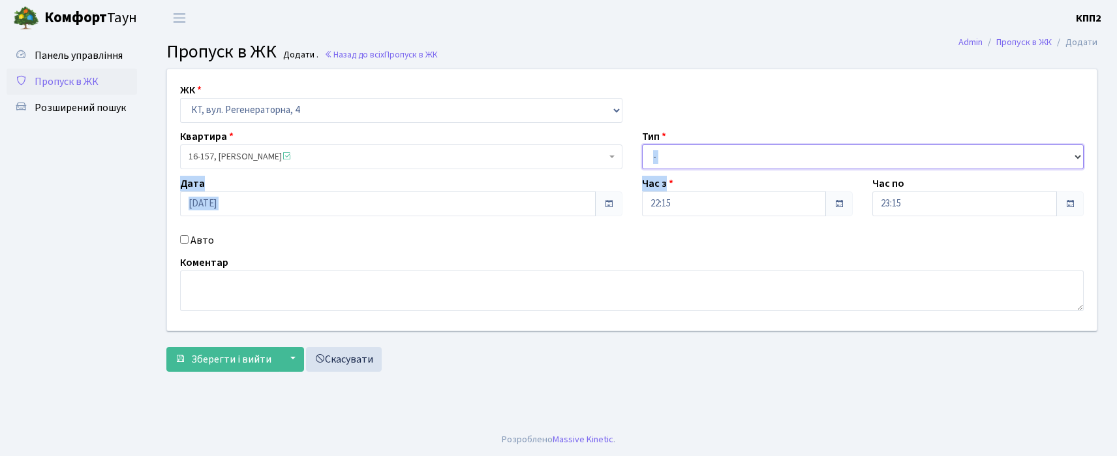
click at [701, 152] on select "- Доставка Таксі Гості Сервіс" at bounding box center [863, 156] width 443 height 25
select select "2"
click at [642, 144] on select "- Доставка Таксі Гості Сервіс" at bounding box center [863, 156] width 443 height 25
click at [183, 241] on input "Авто" at bounding box center [184, 239] width 8 height 8
checkbox input "true"
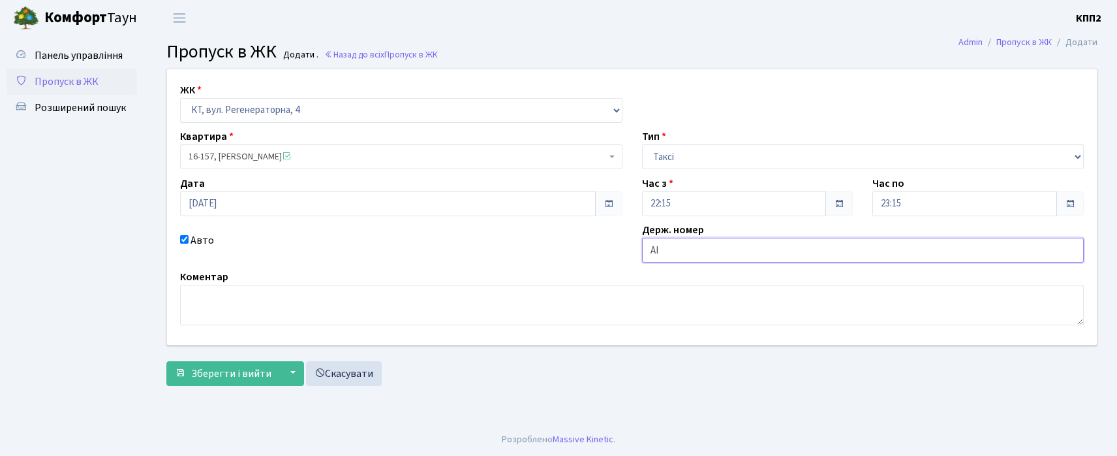
type input "АІ"
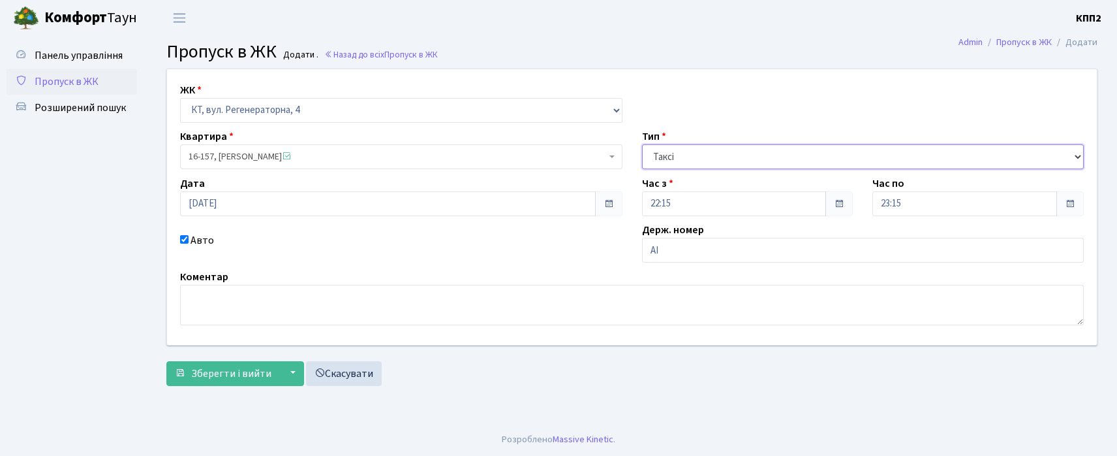
click at [685, 147] on select "- Доставка Таксі Гості Сервіс" at bounding box center [863, 156] width 443 height 25
select select "3"
click at [642, 144] on select "- Доставка Таксі Гості Сервіс" at bounding box center [863, 156] width 443 height 25
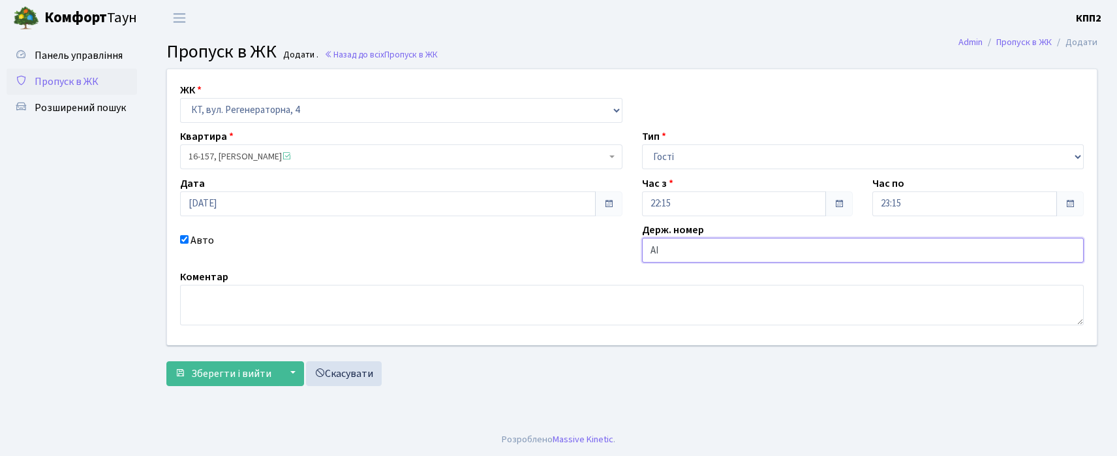
click at [706, 251] on input "АІ" at bounding box center [863, 250] width 443 height 25
type input "АІ4193СЕ"
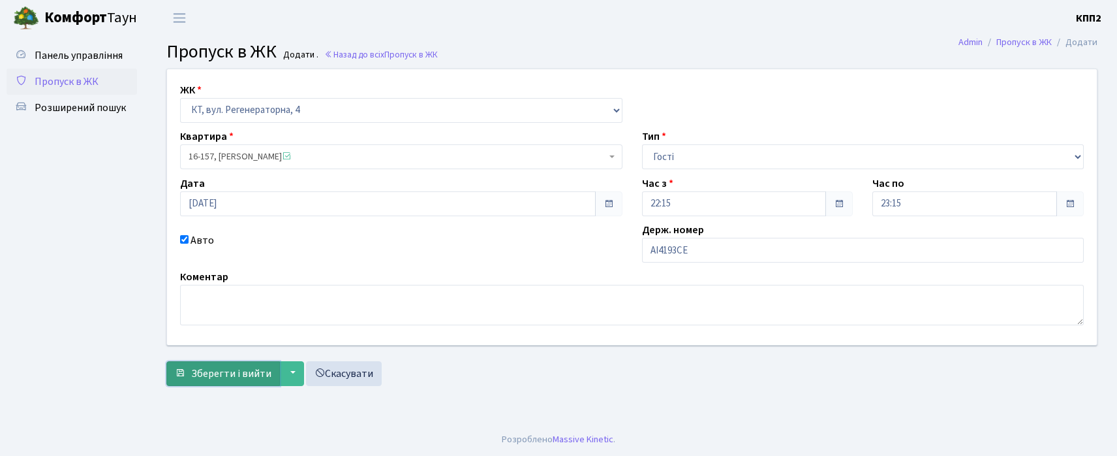
click at [248, 377] on span "Зберегти і вийти" at bounding box center [231, 373] width 80 height 14
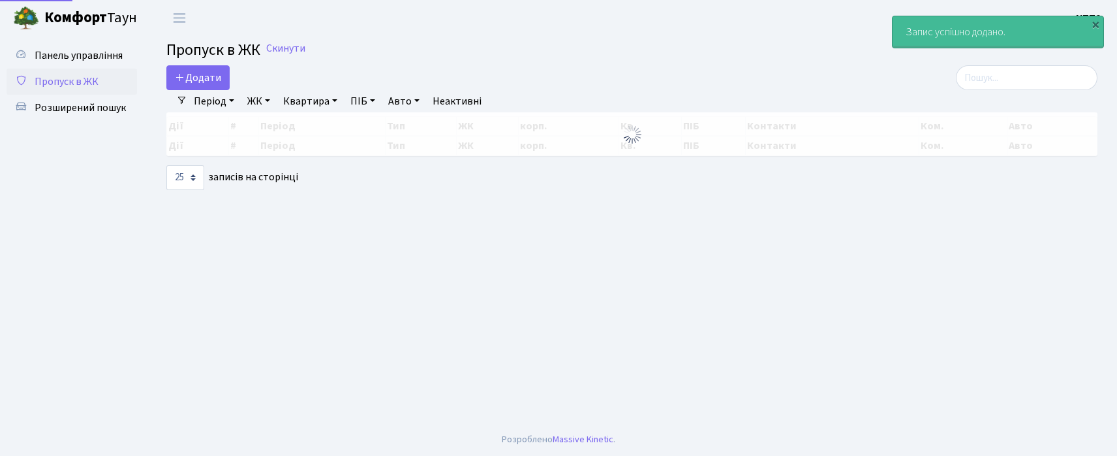
select select "25"
